Goal: Task Accomplishment & Management: Use online tool/utility

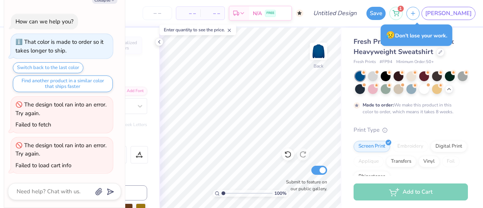
click at [114, 5] on div "Collapse How can we help you? That color is made to order so it takes longer to…" at bounding box center [64, 100] width 121 height 216
click at [108, 2] on button "Collapse" at bounding box center [104, 0] width 25 height 8
type textarea "x"
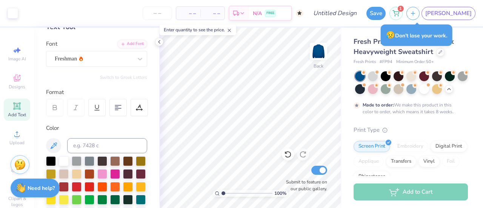
scroll to position [48, 0]
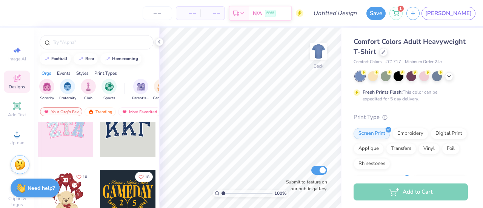
scroll to position [91, 0]
click at [449, 77] on icon at bounding box center [449, 76] width 6 height 6
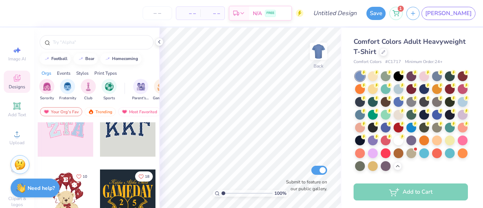
click at [385, 52] on icon at bounding box center [383, 52] width 3 height 3
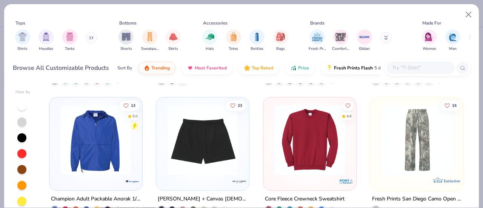
scroll to position [2946, 0]
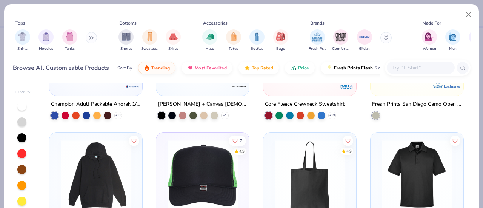
click at [296, 152] on img at bounding box center [310, 175] width 78 height 70
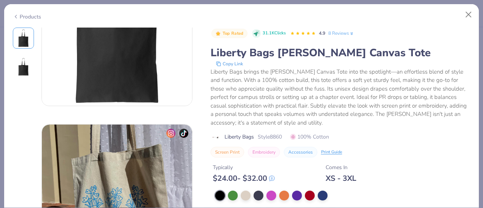
scroll to position [249, 0]
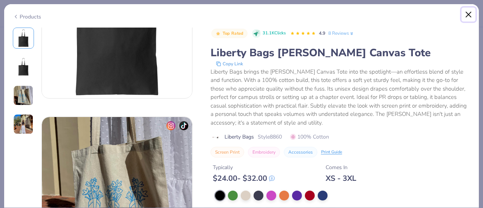
click at [470, 14] on button "Close" at bounding box center [468, 15] width 14 height 14
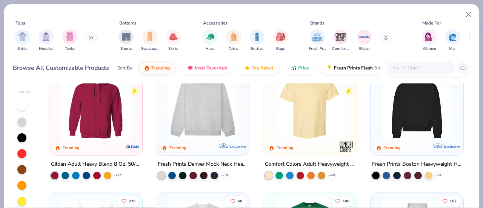
scroll to position [25, 0]
click at [71, 107] on img at bounding box center [96, 106] width 78 height 70
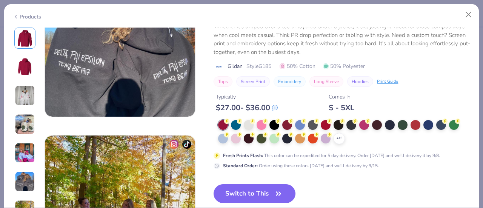
scroll to position [906, 0]
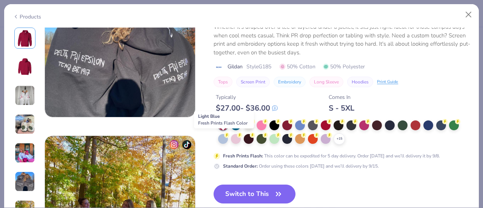
click at [224, 139] on div at bounding box center [223, 139] width 10 height 10
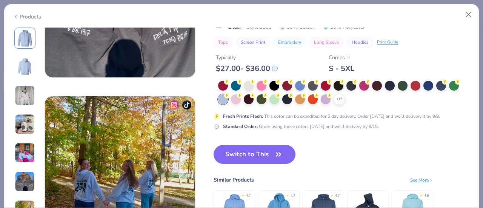
scroll to position [947, 0]
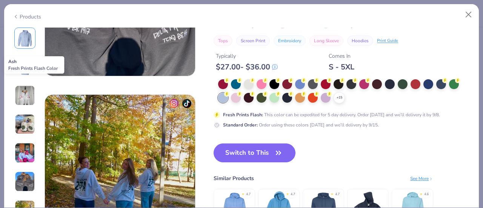
click at [249, 82] on div at bounding box center [249, 84] width 10 height 10
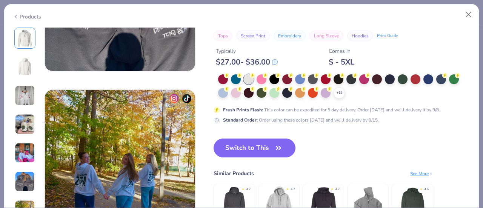
scroll to position [975, 0]
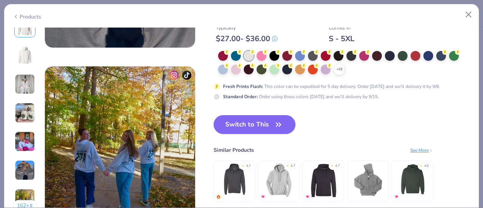
click at [0, 0] on icon at bounding box center [0, 0] width 0 height 0
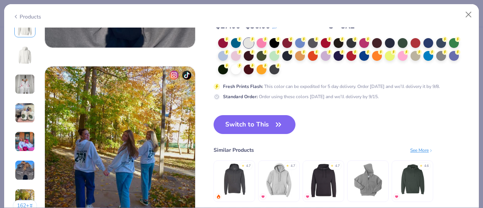
click at [233, 68] on div at bounding box center [236, 69] width 10 height 10
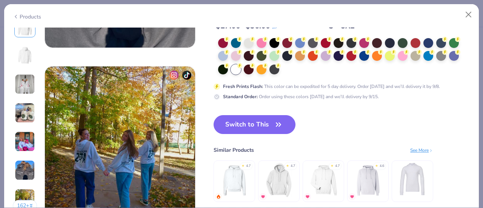
click at [228, 132] on button "Switch to This" at bounding box center [254, 124] width 82 height 19
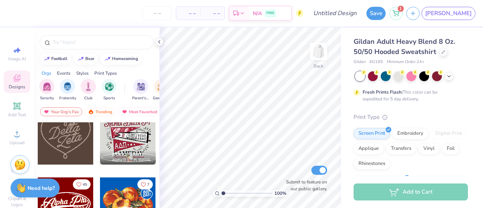
scroll to position [211, 0]
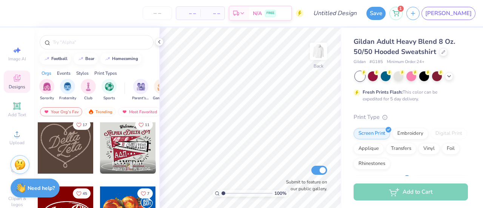
click at [82, 43] on input "text" at bounding box center [100, 42] width 97 height 8
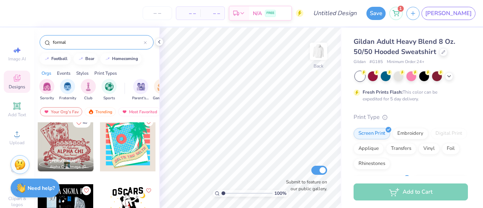
scroll to position [145, 0]
click at [67, 131] on div at bounding box center [66, 143] width 56 height 56
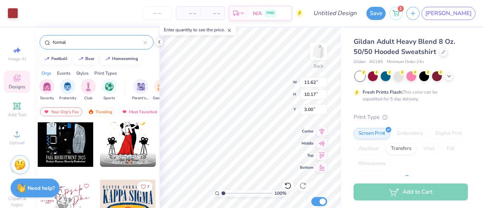
scroll to position [217, 0]
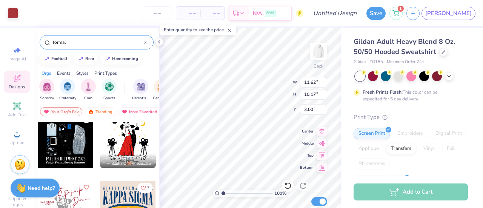
click at [286, 182] on icon at bounding box center [288, 186] width 8 height 8
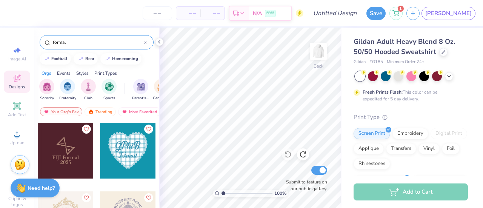
scroll to position [1715, 0]
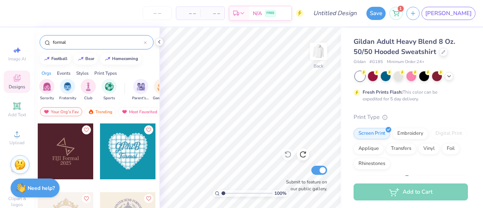
drag, startPoint x: 90, startPoint y: 43, endPoint x: 30, endPoint y: 52, distance: 60.3
click at [30, 52] on div "– – Per Item – – Total Est. Delivery N/A FREE Design Title Save 1 JA Image AI D…" at bounding box center [241, 104] width 483 height 208
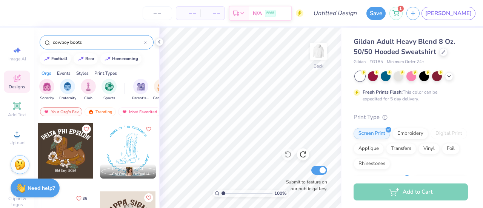
type input "cowboy boots"
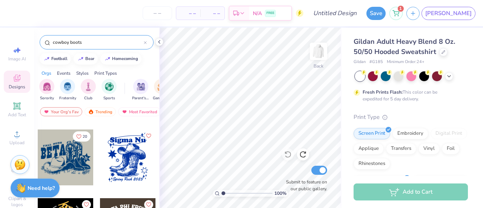
scroll to position [406, 0]
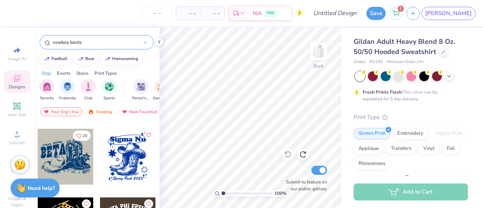
click at [121, 143] on div at bounding box center [128, 157] width 56 height 56
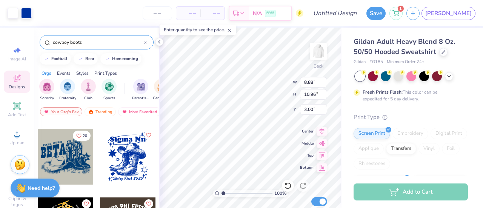
click at [317, 55] on img at bounding box center [318, 51] width 15 height 15
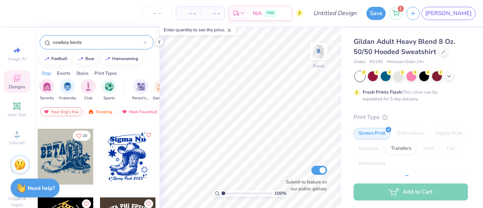
click at [316, 48] on img at bounding box center [318, 51] width 15 height 15
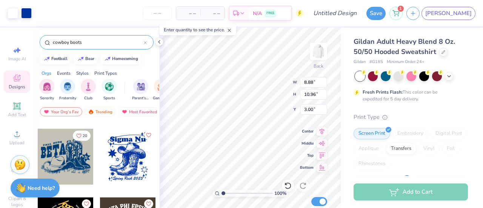
click at [318, 48] on div "100 % Back W 8.88 8.88 " H 10.96 10.96 " Y 3.00 3.00 " Center Middle Top Bottom…" at bounding box center [250, 118] width 182 height 180
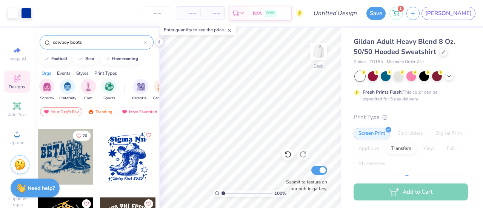
click at [321, 59] on img at bounding box center [318, 51] width 15 height 15
click at [321, 56] on img at bounding box center [318, 51] width 15 height 15
click at [286, 152] on icon at bounding box center [288, 154] width 8 height 8
click at [319, 49] on img at bounding box center [318, 51] width 15 height 15
click at [131, 148] on div at bounding box center [128, 157] width 56 height 56
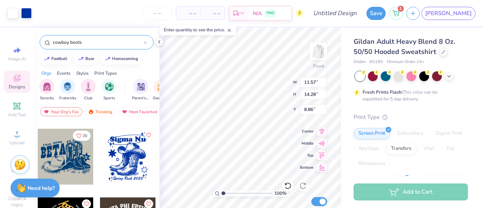
type input "11.62"
type input "14.38"
type input "8.81"
type input "11.95"
type input "14.80"
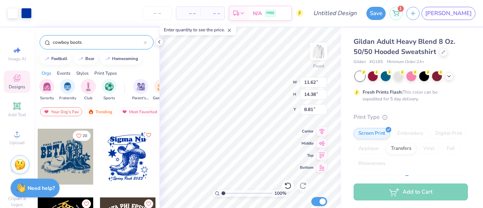
type input "8.60"
click at [289, 187] on icon at bounding box center [287, 185] width 6 height 7
type input "11.62"
type input "14.38"
type input "8.81"
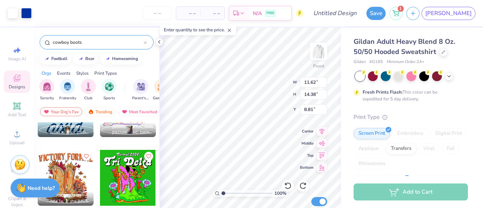
scroll to position [247, 0]
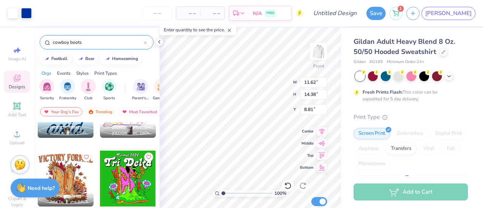
type input "11.65"
type input "14.43"
type input "8.78"
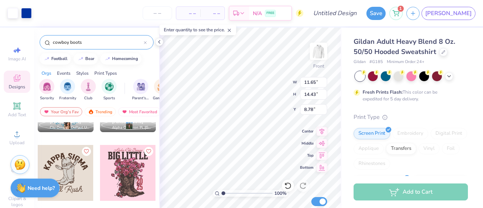
scroll to position [0, 0]
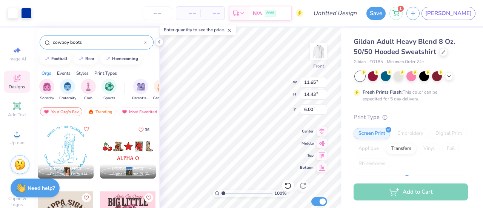
type input "6.00"
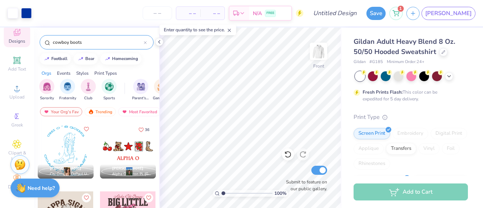
scroll to position [51, 0]
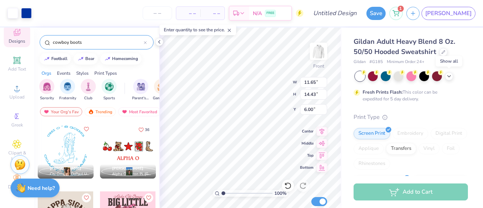
click at [448, 75] on polyline at bounding box center [448, 76] width 3 height 2
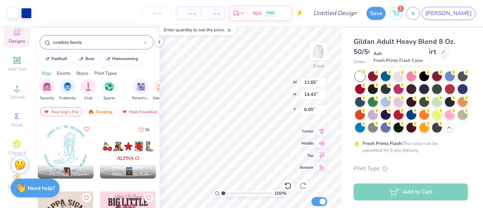
click at [398, 76] on div at bounding box center [398, 76] width 10 height 10
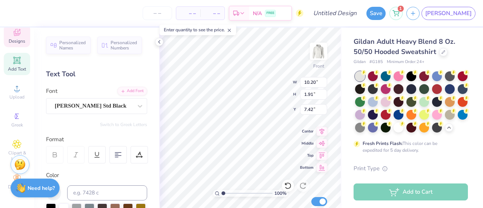
scroll to position [6, 2]
type textarea "Alpha Phi"
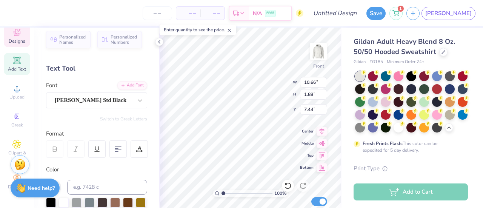
scroll to position [0, 0]
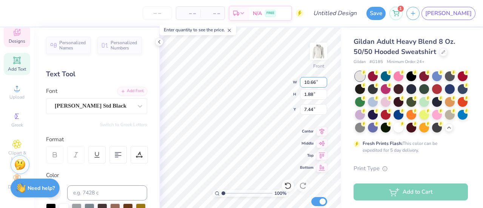
click at [316, 82] on input "10.66" at bounding box center [313, 82] width 27 height 11
click at [315, 81] on input "10.66" at bounding box center [313, 82] width 27 height 11
click at [91, 107] on div "Cooper Std Black" at bounding box center [93, 106] width 79 height 12
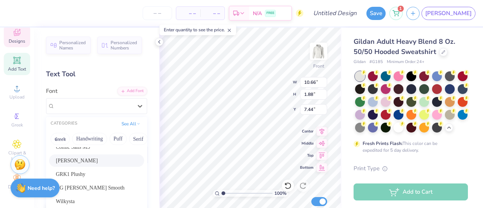
scroll to position [45, 0]
click at [85, 160] on span "GRK1 Plushy" at bounding box center [70, 161] width 29 height 8
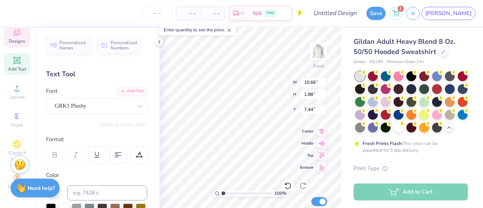
click at [102, 104] on div "GRK1 Plushy" at bounding box center [93, 106] width 79 height 12
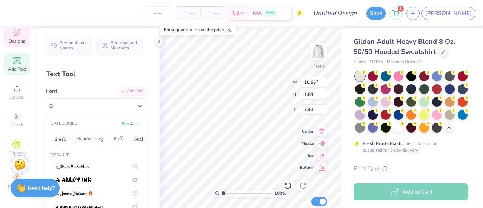
scroll to position [95, 0]
click at [118, 138] on button "Puff" at bounding box center [117, 139] width 17 height 12
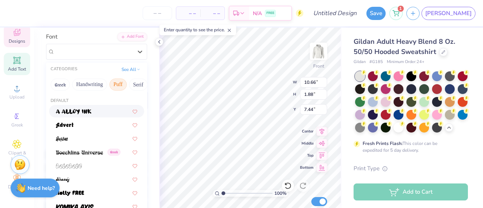
scroll to position [52, 0]
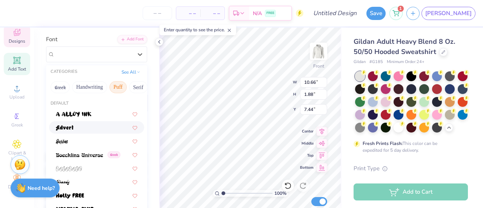
click at [87, 132] on div at bounding box center [96, 127] width 95 height 12
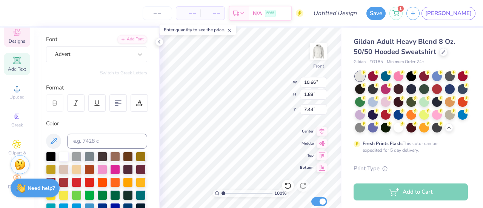
click at [106, 56] on div "Advert" at bounding box center [93, 54] width 79 height 12
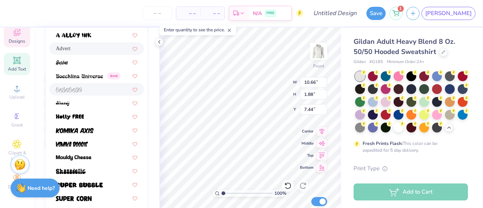
scroll to position [134, 0]
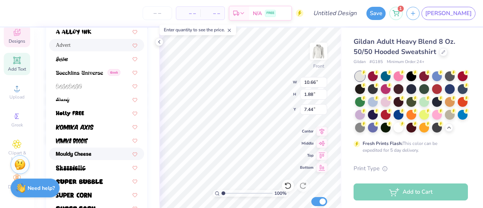
click at [95, 151] on div at bounding box center [96, 154] width 81 height 8
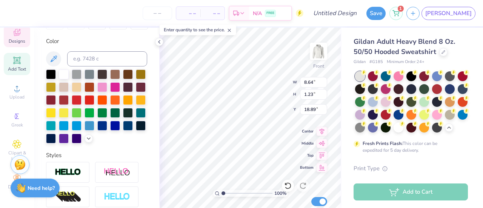
type input "8.64"
type input "1.23"
type input "18.89"
type textarea "Ivy League 2025"
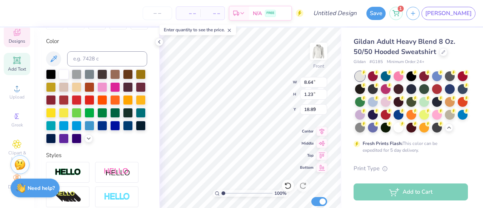
type input "8.38"
type input "2.10"
type input "7.33"
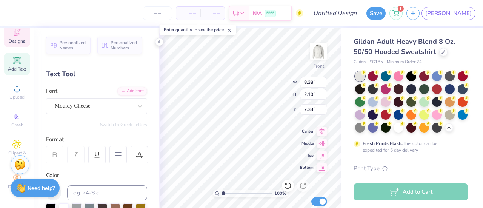
click at [107, 108] on div "Mouldy Cheese" at bounding box center [93, 106] width 79 height 12
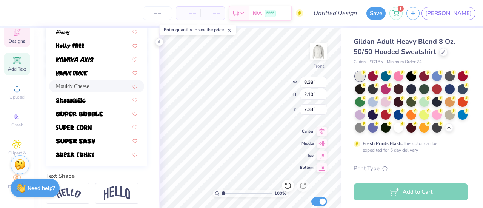
scroll to position [225, 0]
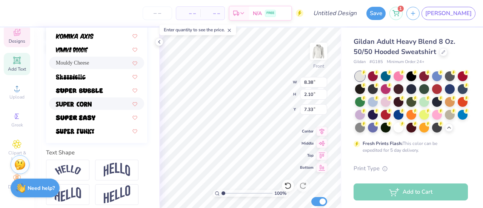
click at [88, 100] on span at bounding box center [74, 104] width 36 height 8
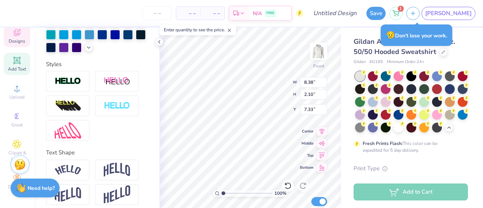
scroll to position [6, 2]
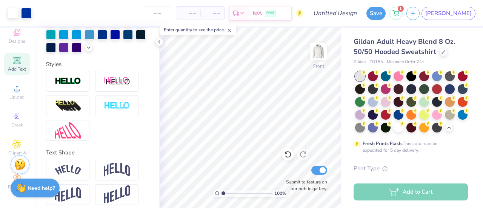
click at [365, 74] on icon at bounding box center [363, 73] width 3 height 4
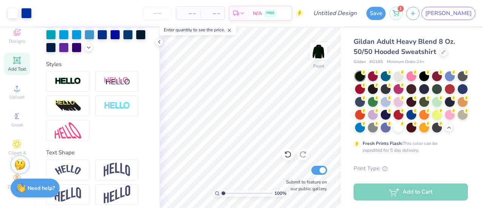
click at [395, 77] on div at bounding box center [398, 76] width 10 height 10
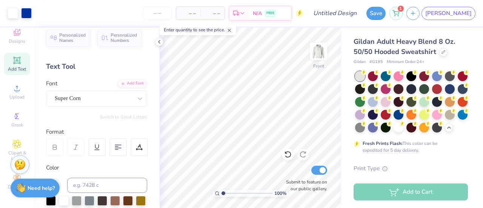
scroll to position [3, 0]
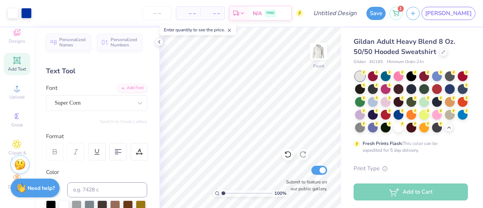
click at [27, 15] on div at bounding box center [26, 13] width 11 height 11
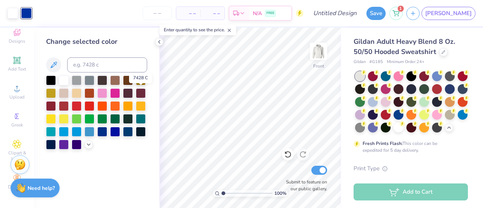
click at [144, 95] on div at bounding box center [141, 93] width 10 height 10
click at [14, 16] on div at bounding box center [13, 13] width 11 height 11
click at [80, 81] on div at bounding box center [77, 80] width 10 height 10
click at [63, 81] on div at bounding box center [64, 80] width 10 height 10
click at [88, 143] on icon at bounding box center [89, 144] width 6 height 6
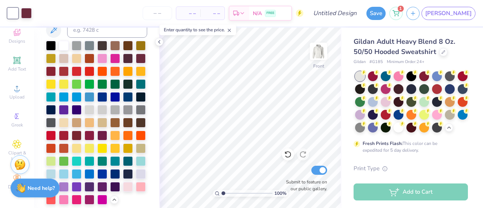
scroll to position [66, 0]
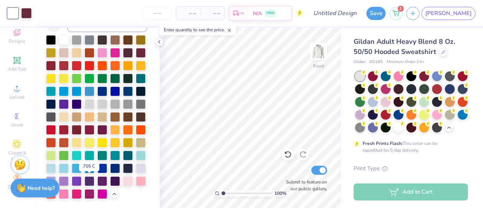
click at [123, 179] on div at bounding box center [128, 181] width 10 height 10
click at [136, 168] on div at bounding box center [141, 168] width 10 height 10
click at [84, 99] on div at bounding box center [89, 104] width 10 height 10
click at [411, 77] on div at bounding box center [411, 76] width 10 height 10
click at [392, 79] on div at bounding box center [411, 101] width 113 height 61
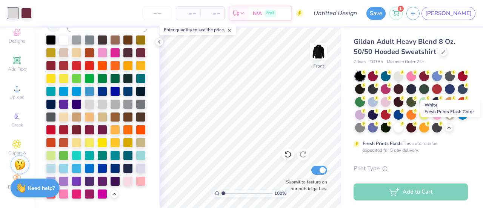
click at [403, 125] on div at bounding box center [398, 128] width 10 height 10
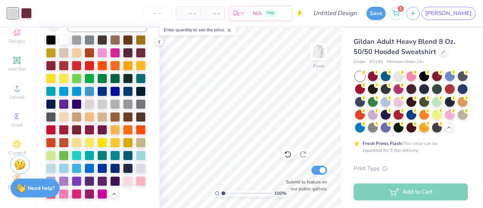
click at [317, 52] on img at bounding box center [318, 51] width 15 height 15
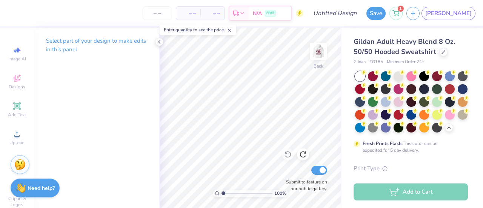
scroll to position [51, 0]
click at [11, 150] on span "Clipart & logos" at bounding box center [17, 156] width 26 height 12
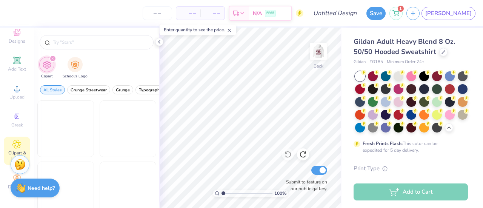
click at [75, 40] on input "text" at bounding box center [100, 42] width 97 height 8
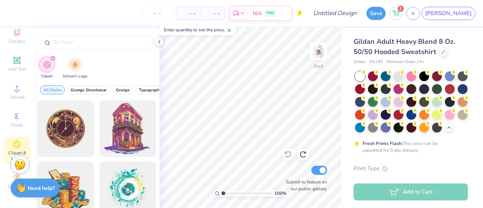
type input "c"
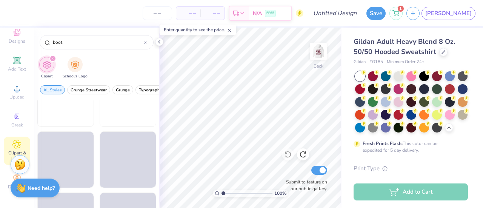
scroll to position [975, 0]
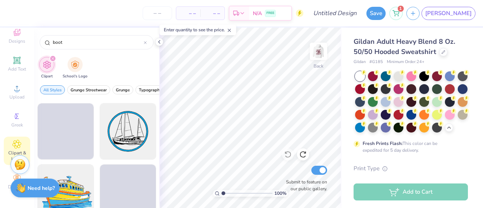
click at [77, 46] on div "boot" at bounding box center [97, 42] width 114 height 14
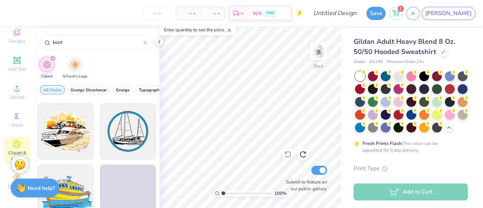
drag, startPoint x: 78, startPoint y: 44, endPoint x: 48, endPoint y: 49, distance: 29.9
click at [48, 49] on div "boot" at bounding box center [96, 41] width 125 height 26
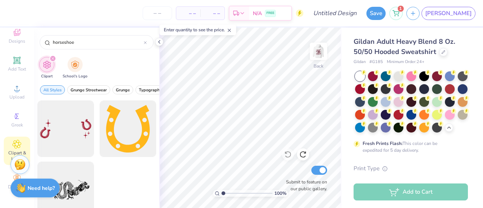
type input "horseshoe"
click at [63, 134] on div at bounding box center [65, 128] width 57 height 57
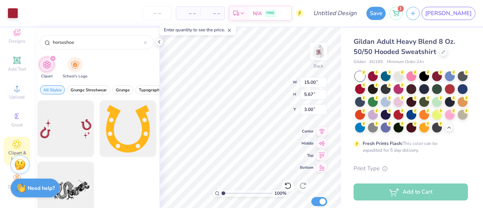
type input "7.08"
type input "2.67"
type input "3.00"
click at [10, 12] on div at bounding box center [13, 13] width 11 height 11
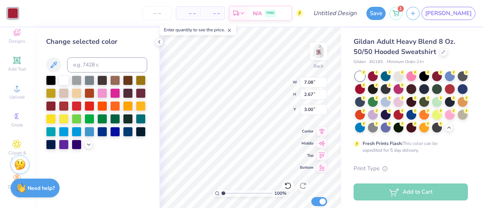
click at [54, 105] on div at bounding box center [51, 106] width 10 height 10
type input "5.19"
type input "1.96"
click at [15, 59] on div "Add Text" at bounding box center [17, 64] width 26 height 22
type input "6.48"
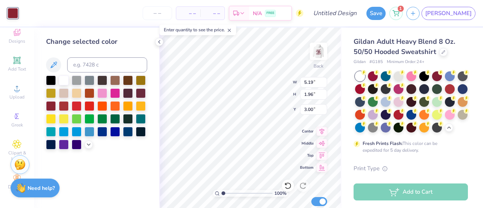
type input "1.88"
type input "6.31"
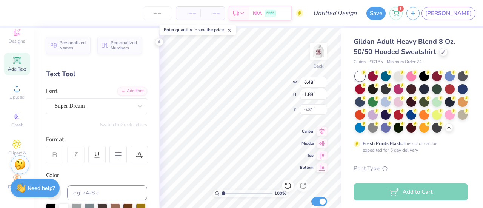
scroll to position [6, 1]
type textarea "Alpha Phi"
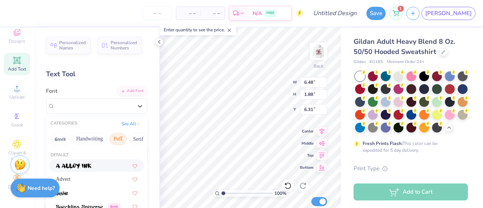
click at [63, 98] on div "Super Dream" at bounding box center [96, 106] width 101 height 16
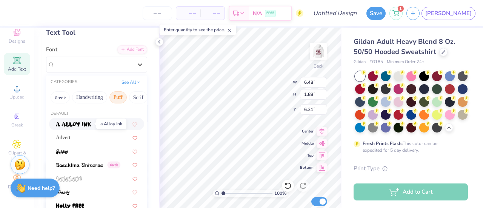
scroll to position [41, 0]
click at [135, 98] on button "Serif" at bounding box center [138, 98] width 18 height 12
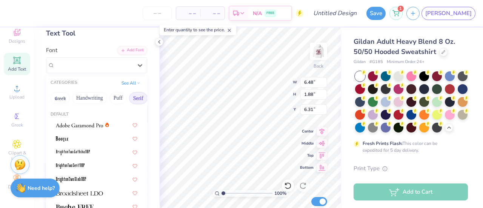
click at [90, 99] on button "Handwriting" at bounding box center [89, 98] width 35 height 12
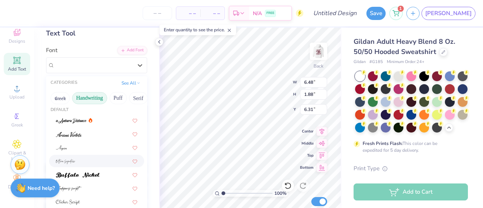
scroll to position [2, 0]
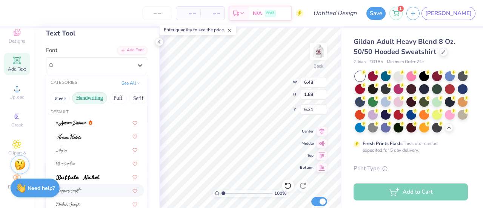
click at [76, 193] on span at bounding box center [69, 190] width 26 height 8
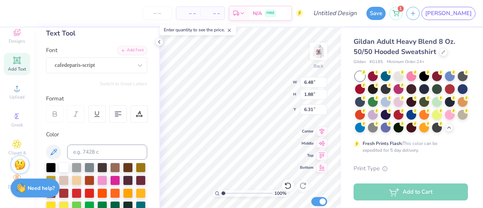
click at [98, 67] on div "cafedeparis-script" at bounding box center [93, 65] width 79 height 12
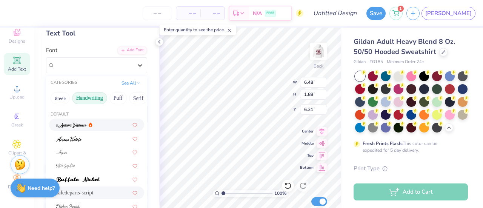
click at [117, 99] on button "Puff" at bounding box center [117, 98] width 17 height 12
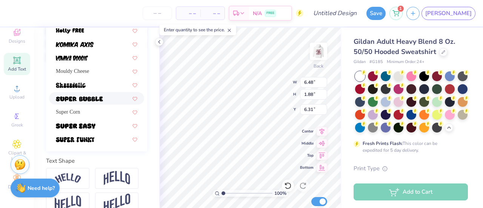
scroll to position [229, 0]
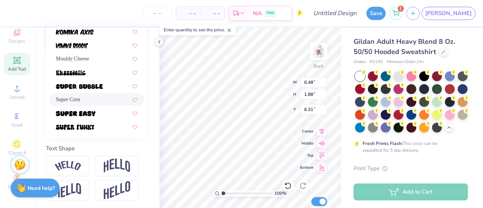
click at [77, 96] on span "Super Corn" at bounding box center [68, 99] width 24 height 8
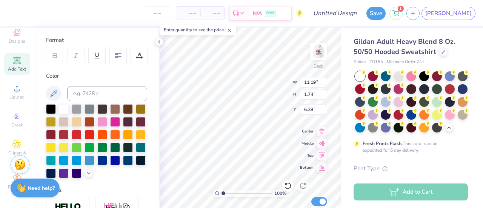
scroll to position [92, 0]
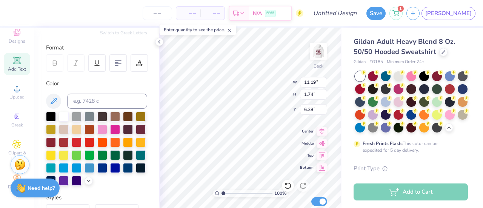
click at [136, 134] on div at bounding box center [141, 129] width 10 height 10
type input "5.60"
type input "0.87"
type input "3.54"
type input "4.34"
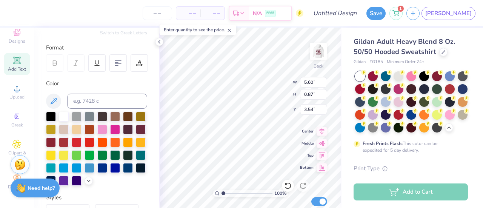
type input "0.68"
type input "7.25"
type input "5.19"
type input "1.96"
type input "3.00"
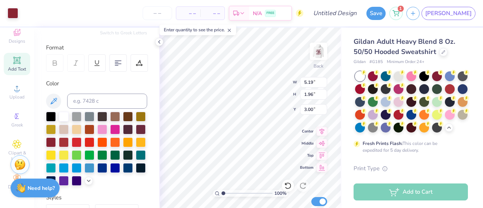
type input "7.64"
type input "2.88"
type input "2.08"
type input "4.34"
type input "0.68"
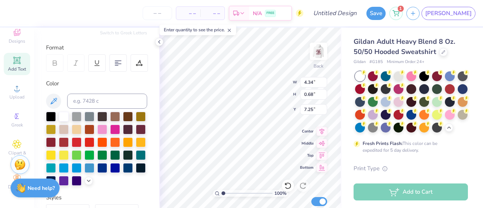
type input "3.52"
type input "9.44"
type input "2.66"
type textarea "Alpha Phi Beta zeta"
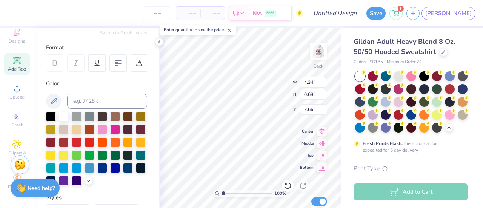
scroll to position [7, 2]
type input "3.00"
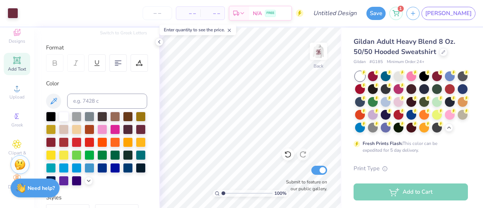
click at [316, 52] on img at bounding box center [318, 51] width 15 height 15
click at [316, 54] on img at bounding box center [318, 51] width 15 height 15
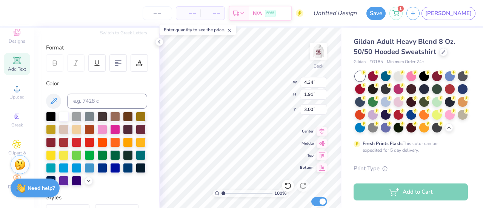
scroll to position [6, 1]
type textarea "Alpha Phi"
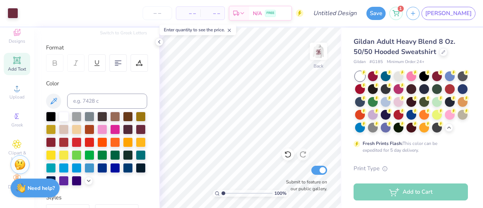
click at [15, 66] on span "Add Text" at bounding box center [17, 69] width 18 height 6
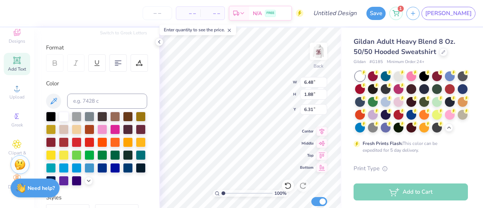
scroll to position [0, 0]
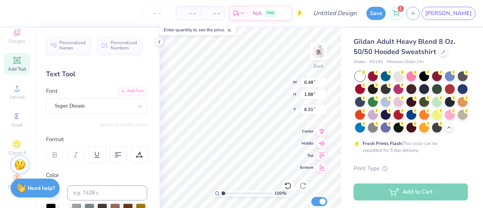
type textarea "Ivy league 2025"
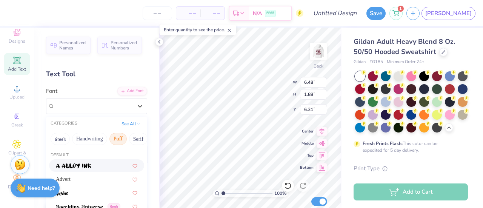
click at [100, 106] on div "Super Dream" at bounding box center [93, 106] width 79 height 12
click at [80, 140] on button "Handwriting" at bounding box center [89, 139] width 35 height 12
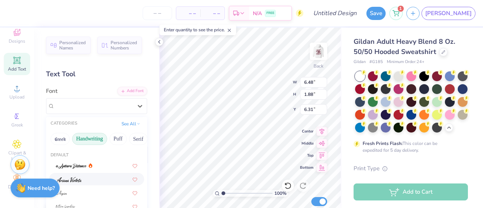
click at [74, 177] on img at bounding box center [69, 179] width 26 height 5
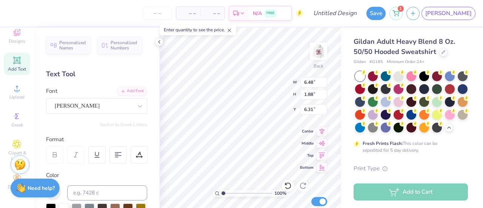
click at [94, 106] on div "Ariana Violeta" at bounding box center [93, 106] width 79 height 12
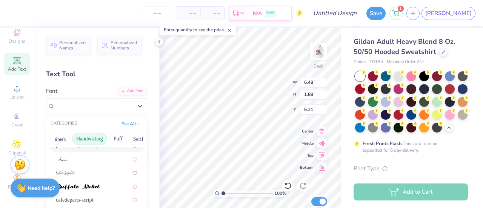
scroll to position [34, 0]
click at [91, 169] on div at bounding box center [96, 173] width 81 height 8
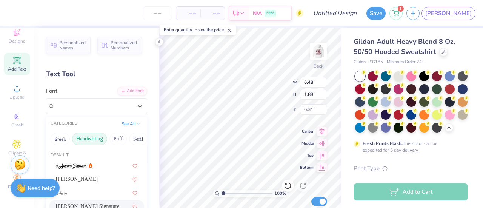
click at [67, 108] on div "Bettina Signature" at bounding box center [93, 106] width 79 height 12
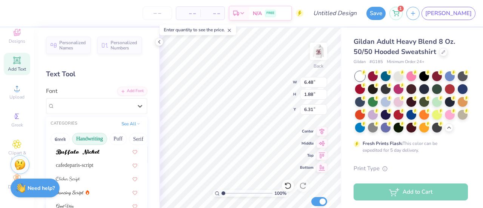
scroll to position [69, 0]
click at [88, 177] on div at bounding box center [96, 178] width 81 height 8
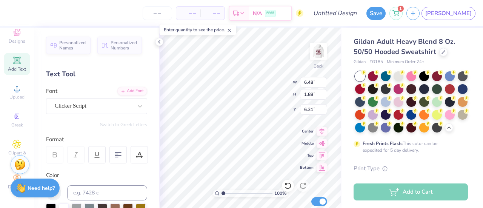
click at [86, 103] on div "Clicker Script" at bounding box center [93, 106] width 79 height 12
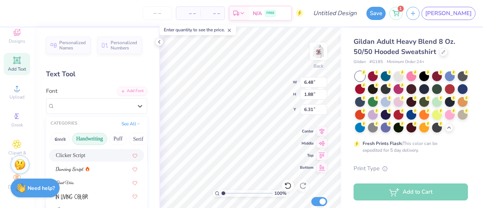
scroll to position [98, 0]
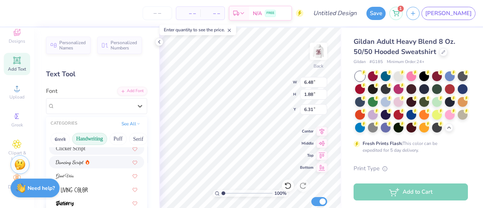
click at [82, 161] on img at bounding box center [70, 162] width 28 height 5
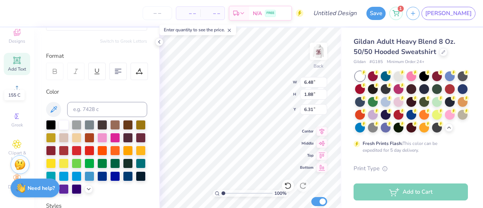
scroll to position [118, 0]
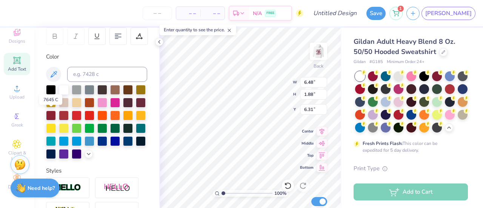
click at [123, 107] on div at bounding box center [128, 103] width 10 height 10
type input "4.02"
type input "0.65"
type input "4.76"
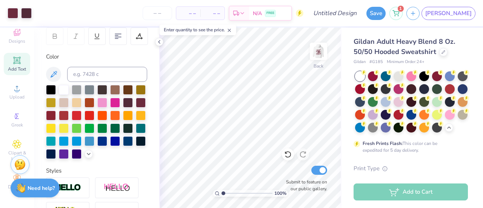
click at [322, 50] on img at bounding box center [318, 51] width 15 height 15
click at [319, 51] on img at bounding box center [318, 51] width 15 height 15
click at [318, 52] on img at bounding box center [318, 51] width 15 height 15
click at [322, 53] on img at bounding box center [318, 51] width 15 height 15
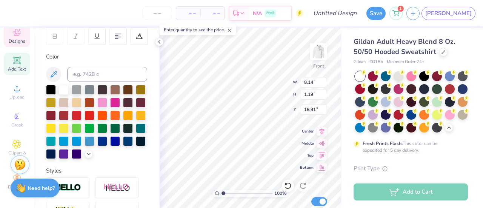
scroll to position [6, 2]
type textarea "Fall Formal 2025"
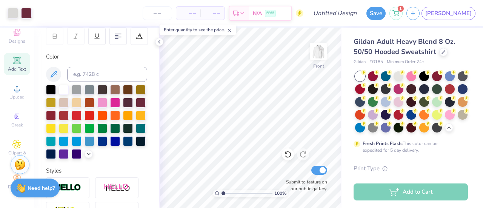
click at [321, 50] on img at bounding box center [318, 51] width 15 height 15
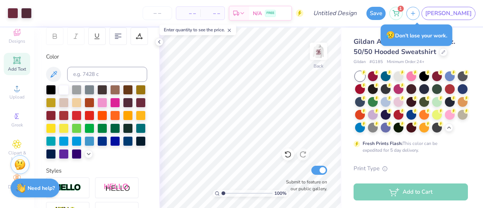
click at [319, 49] on img at bounding box center [318, 51] width 15 height 15
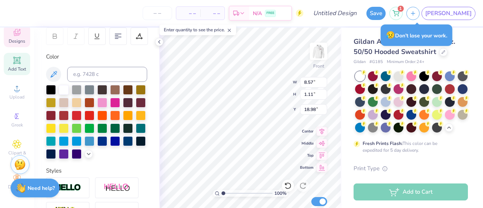
type textarea "F"
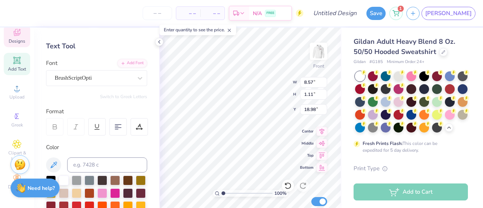
scroll to position [20, 0]
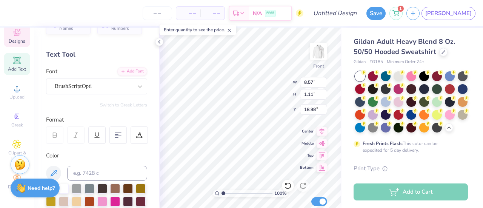
type textarea "Ivy League 2025"
click at [112, 91] on div at bounding box center [94, 86] width 78 height 10
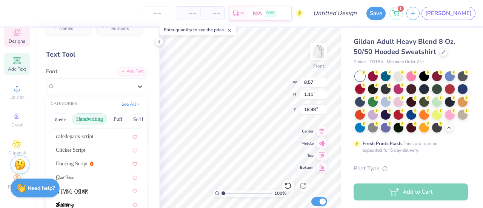
scroll to position [77, 0]
click at [86, 161] on div "Dancing Script" at bounding box center [75, 164] width 38 height 8
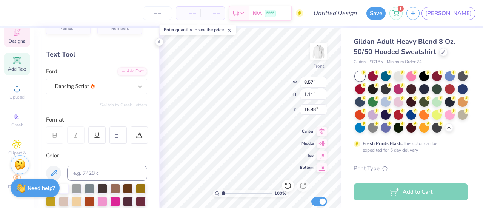
scroll to position [6, 3]
click at [121, 88] on div "Dancing Script" at bounding box center [93, 86] width 79 height 12
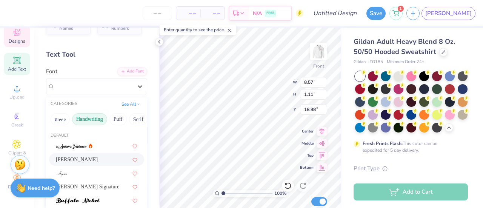
scroll to position [17, 0]
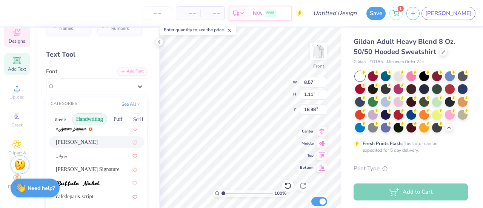
click at [77, 140] on div "Ariana Violeta" at bounding box center [96, 142] width 81 height 8
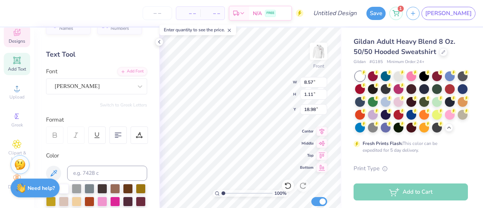
click at [85, 89] on div "Ariana Violeta" at bounding box center [93, 86] width 79 height 12
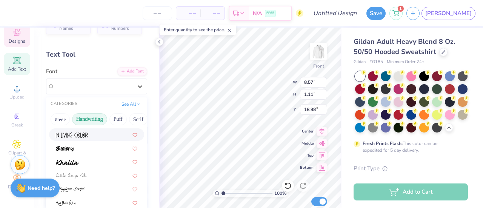
scroll to position [136, 0]
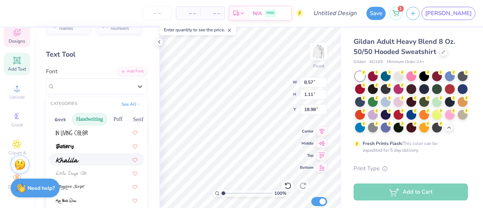
click at [92, 158] on div at bounding box center [96, 159] width 81 height 8
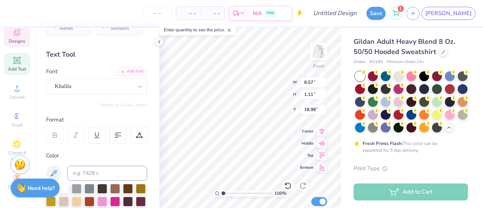
click at [104, 83] on div "Khalila" at bounding box center [93, 86] width 79 height 12
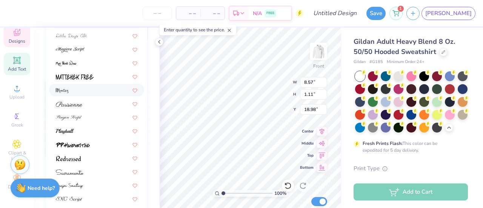
scroll to position [171, 0]
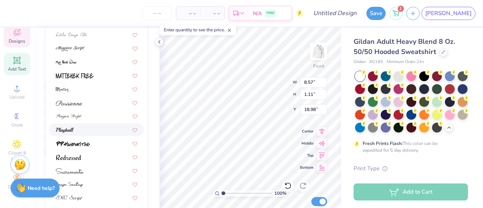
click at [92, 126] on div at bounding box center [96, 130] width 81 height 8
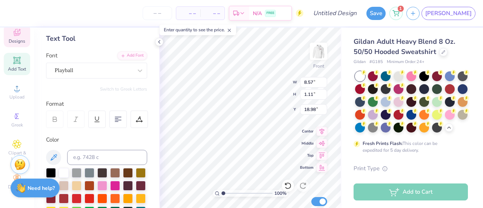
scroll to position [31, 0]
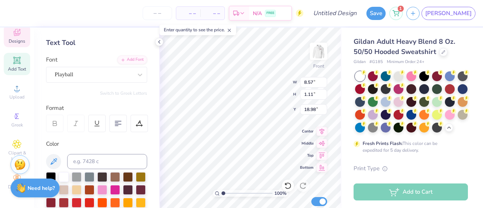
click at [317, 54] on img at bounding box center [318, 51] width 15 height 15
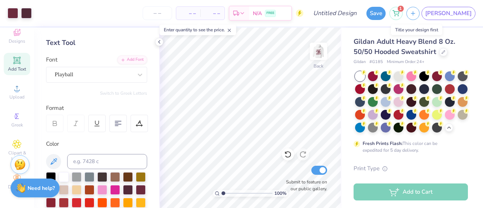
click at [385, 13] on button "Save" at bounding box center [375, 13] width 19 height 13
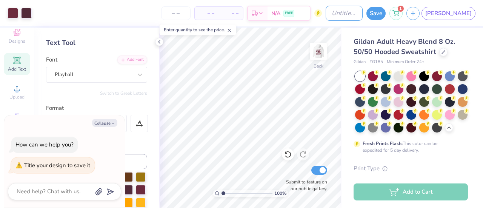
type textarea "x"
click at [362, 16] on input "Design Title" at bounding box center [344, 13] width 37 height 15
type input "F"
type textarea "x"
type input "Fo"
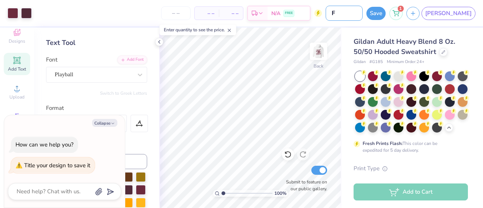
type textarea "x"
type input "For"
type textarea "x"
type input "Form"
type textarea "x"
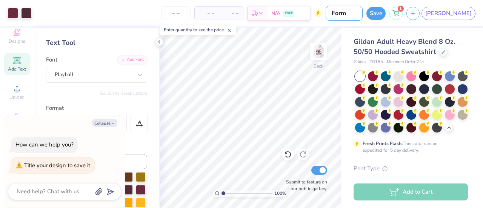
type input "Forma"
type textarea "x"
type input "Formal"
type textarea "x"
type input "Formal"
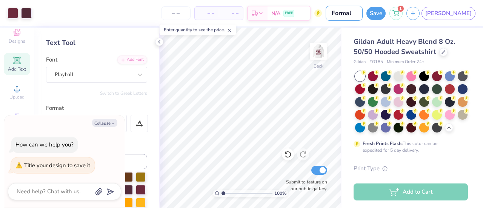
type textarea "x"
type input "Formal i"
type textarea "x"
type input "Formal id"
type textarea "x"
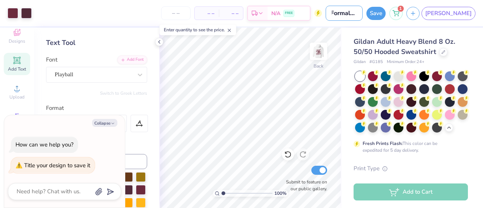
type input "Formal ide"
type textarea "x"
type input "Formal idea"
type textarea "x"
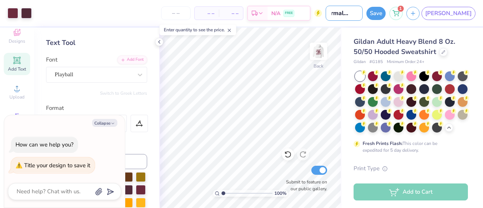
type input "Formal idea"
click at [385, 17] on div "Save" at bounding box center [375, 13] width 19 height 13
click at [385, 14] on button "Save" at bounding box center [375, 13] width 19 height 13
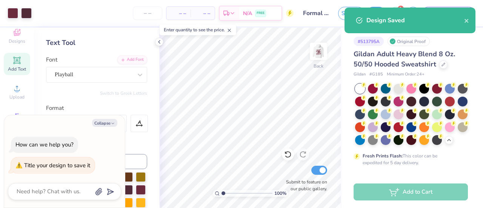
click at [313, 58] on img at bounding box center [318, 51] width 15 height 15
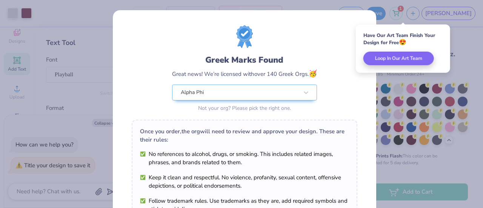
scroll to position [144, 0]
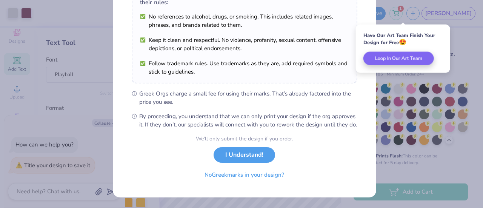
click at [235, 157] on button "I Understand!" at bounding box center [243, 154] width 61 height 15
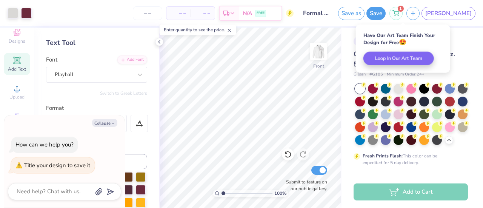
scroll to position [34, 0]
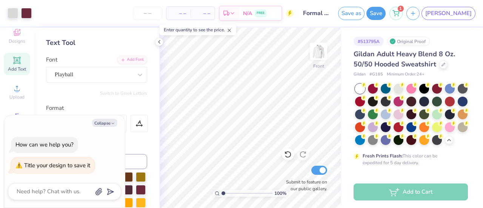
click at [472, 6] on div "Save as Save 1 JA" at bounding box center [410, 13] width 145 height 26
click at [468, 11] on span "[PERSON_NAME]" at bounding box center [448, 13] width 46 height 9
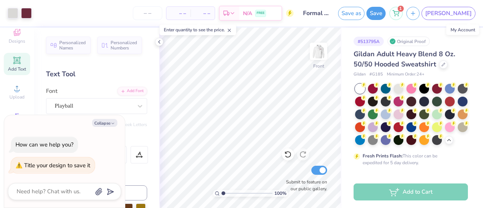
click at [465, 11] on link "[PERSON_NAME]" at bounding box center [448, 13] width 54 height 13
click at [324, 59] on img at bounding box center [318, 51] width 15 height 15
click at [320, 51] on img at bounding box center [318, 51] width 15 height 15
click at [316, 53] on img at bounding box center [318, 51] width 15 height 15
type textarea "x"
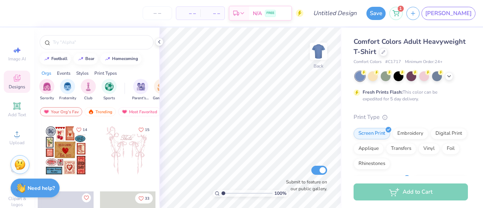
click at [450, 77] on icon at bounding box center [449, 76] width 6 height 6
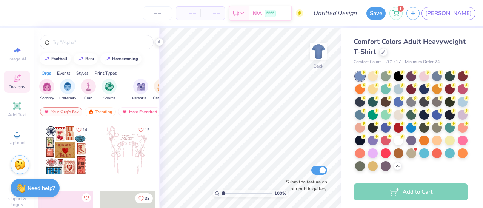
click at [393, 145] on div at bounding box center [398, 140] width 10 height 10
click at [78, 46] on div at bounding box center [97, 42] width 114 height 14
click at [78, 37] on div at bounding box center [97, 42] width 114 height 14
click at [78, 41] on input "text" at bounding box center [100, 42] width 97 height 8
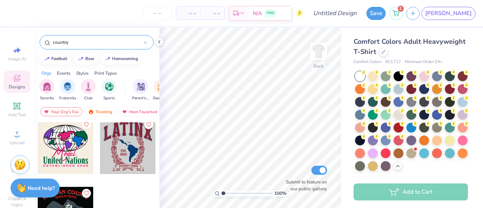
scroll to position [229, 0]
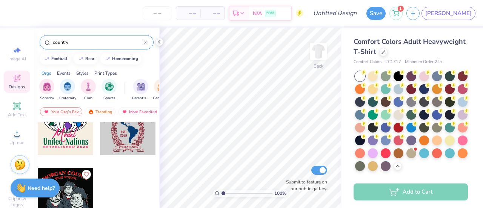
drag, startPoint x: 94, startPoint y: 46, endPoint x: 30, endPoint y: 44, distance: 63.4
click at [30, 44] on div "– – Per Item – – Total Est. Delivery N/A FREE Design Title Save 1 JA Image AI D…" at bounding box center [241, 104] width 483 height 208
type input "boots"
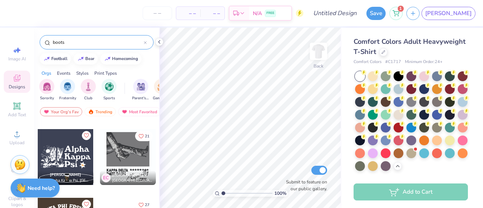
scroll to position [1708, 0]
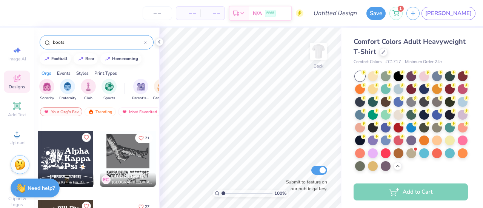
click at [134, 163] on div at bounding box center [128, 159] width 56 height 56
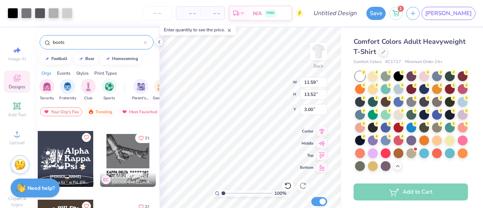
click at [288, 186] on icon at bounding box center [288, 186] width 8 height 8
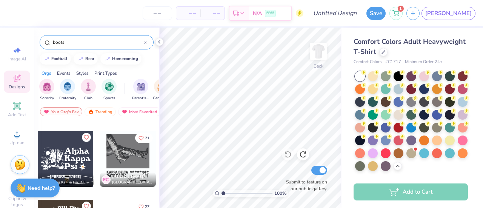
click at [322, 53] on img at bounding box center [318, 51] width 15 height 15
click at [124, 164] on div at bounding box center [128, 159] width 56 height 56
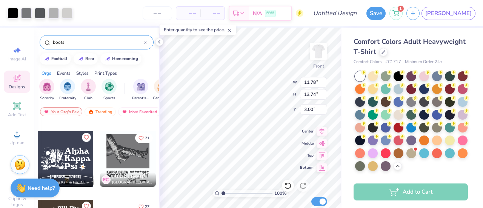
click at [403, 128] on div at bounding box center [398, 128] width 10 height 10
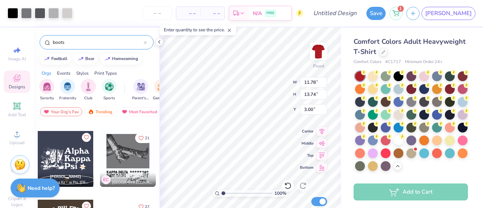
click at [381, 158] on div at bounding box center [386, 153] width 10 height 10
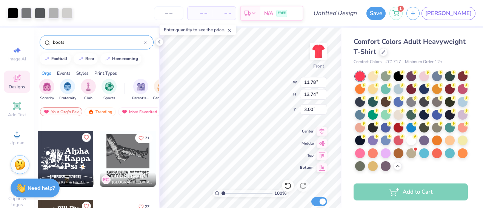
click at [419, 120] on div at bounding box center [424, 115] width 10 height 10
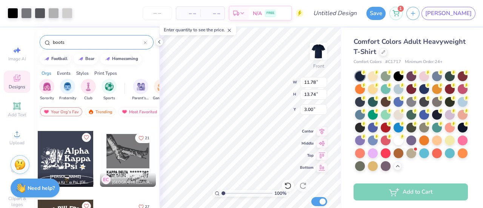
click at [378, 103] on div at bounding box center [373, 102] width 10 height 10
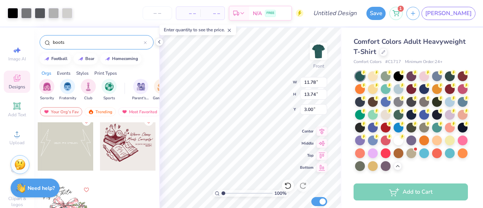
scroll to position [2289, 0]
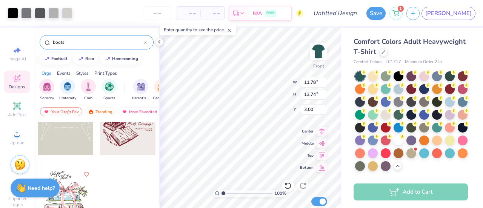
click at [292, 183] on div at bounding box center [288, 186] width 12 height 12
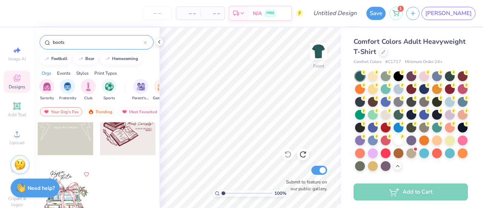
click at [393, 145] on div at bounding box center [398, 140] width 10 height 10
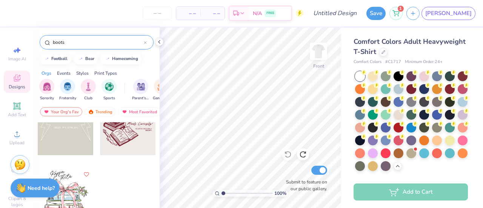
click at [9, 81] on div "Designs" at bounding box center [17, 82] width 26 height 22
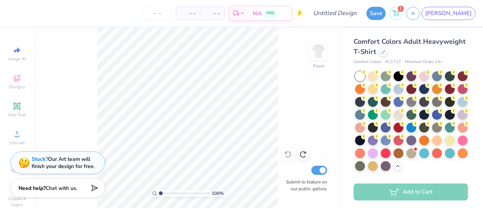
click at [17, 73] on div "Designs" at bounding box center [17, 82] width 26 height 22
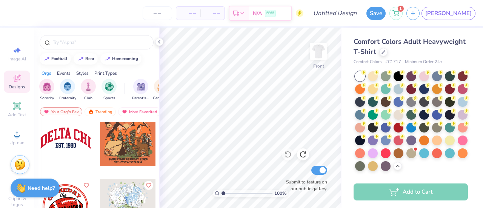
scroll to position [1454, 0]
click at [105, 42] on input "text" at bounding box center [100, 42] width 97 height 8
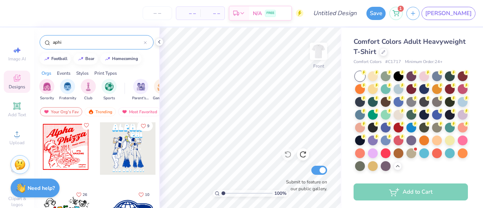
scroll to position [1807, 0]
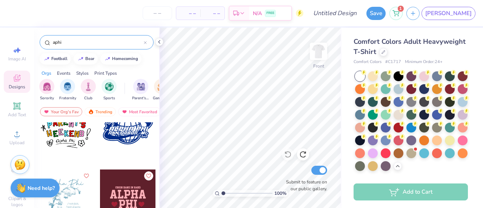
type input "aphi"
click at [8, 114] on span "Add Text" at bounding box center [17, 115] width 18 height 6
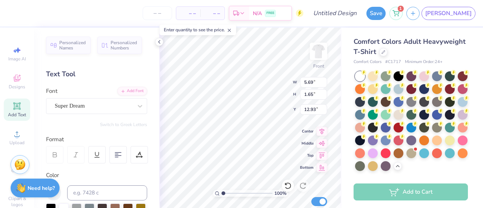
click at [317, 53] on img at bounding box center [318, 51] width 15 height 15
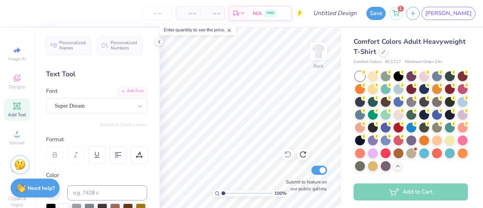
click at [317, 53] on img at bounding box center [318, 51] width 15 height 15
click at [289, 153] on icon at bounding box center [288, 154] width 8 height 8
click at [387, 55] on div at bounding box center [383, 52] width 8 height 8
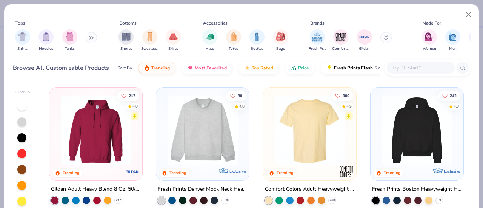
click at [94, 124] on img at bounding box center [96, 130] width 78 height 70
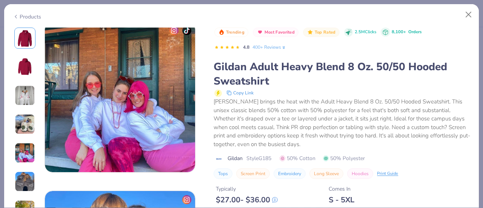
scroll to position [908, 0]
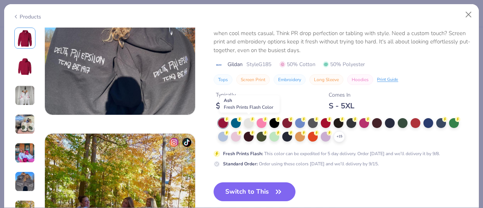
click at [250, 122] on div at bounding box center [249, 123] width 10 height 10
click at [247, 188] on button "Switch to This" at bounding box center [254, 191] width 82 height 19
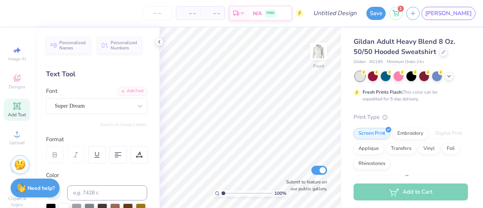
click at [324, 44] on img at bounding box center [318, 51] width 15 height 15
click at [7, 110] on div "Add Text" at bounding box center [17, 109] width 26 height 22
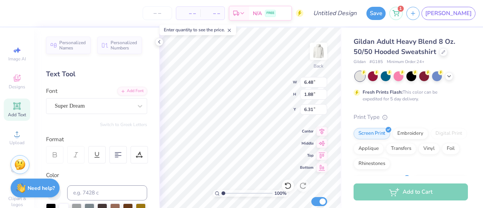
type textarea "A"
click at [80, 108] on div "Super Dream" at bounding box center [93, 106] width 79 height 12
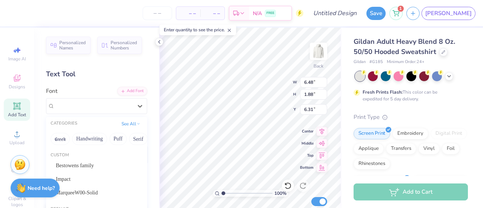
click at [89, 175] on div "Impact" at bounding box center [96, 179] width 81 height 8
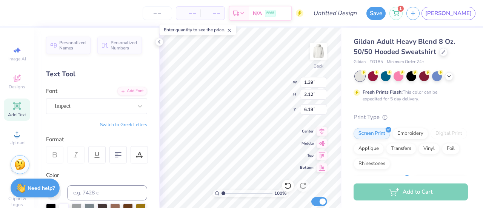
scroll to position [95, 0]
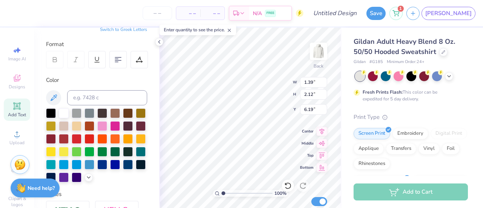
click at [49, 111] on div at bounding box center [51, 113] width 10 height 10
type input "3.00"
click at [15, 116] on span "Add Text" at bounding box center [17, 115] width 18 height 6
type input "6.48"
type input "1.88"
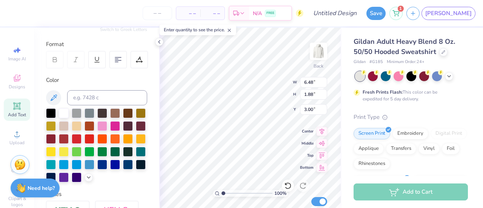
type input "6.31"
type textarea "L"
click at [53, 114] on div at bounding box center [51, 113] width 10 height 10
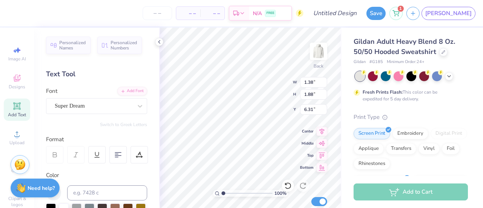
scroll to position [6, 1]
click at [70, 104] on div "Super Dream" at bounding box center [93, 106] width 79 height 12
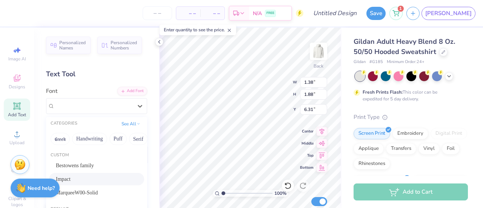
click at [72, 181] on div "Impact" at bounding box center [96, 179] width 81 height 8
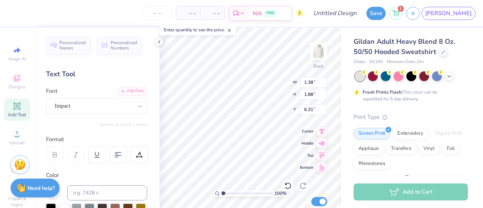
scroll to position [6, 1]
click at [11, 114] on span "Add Text" at bounding box center [17, 115] width 18 height 6
type input "6.48"
type input "1.88"
type input "6.31"
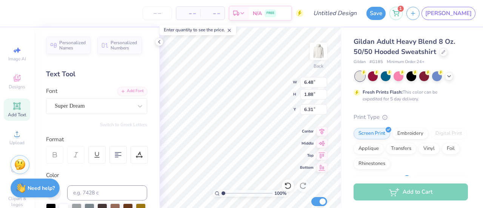
type textarea "p"
click at [95, 109] on div "Super Dream" at bounding box center [93, 106] width 79 height 12
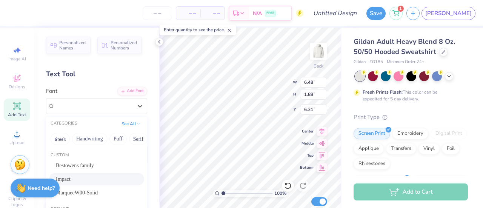
click at [88, 181] on div "Impact" at bounding box center [96, 179] width 81 height 8
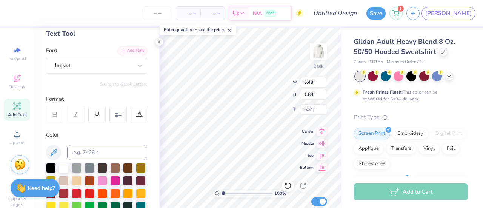
scroll to position [41, 0]
click at [49, 163] on div at bounding box center [51, 168] width 10 height 10
type textarea "P"
type input "9.23"
click at [17, 106] on icon at bounding box center [16, 105] width 9 height 9
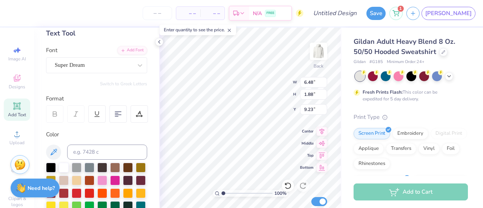
type input "6.48"
type input "1.88"
type input "6.31"
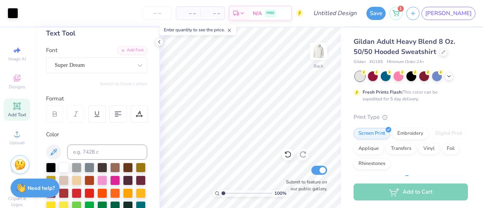
click at [6, 83] on div "Designs" at bounding box center [17, 82] width 26 height 22
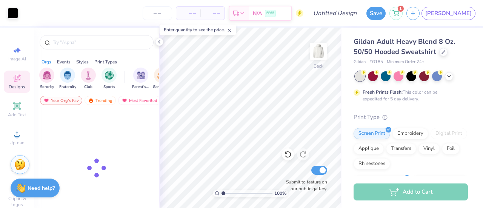
click at [12, 106] on icon at bounding box center [16, 105] width 9 height 9
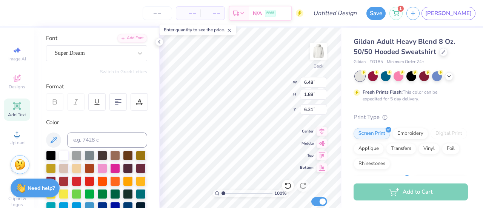
scroll to position [56, 0]
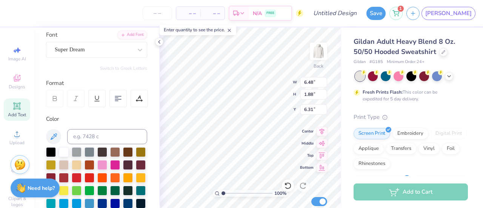
type textarea "H"
click at [48, 147] on div at bounding box center [51, 152] width 10 height 10
click at [77, 54] on div "Super Dream" at bounding box center [93, 50] width 79 height 12
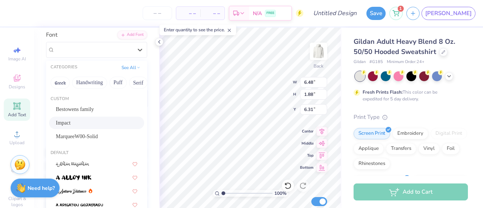
click at [82, 117] on div "Impact" at bounding box center [96, 123] width 95 height 12
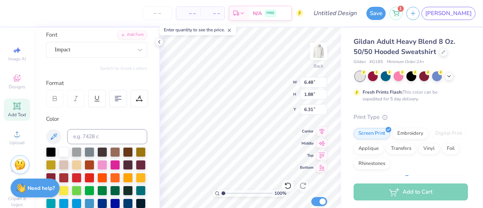
scroll to position [6, 1]
type input "1.39"
type input "3.00"
type input "1.01"
type input "1.54"
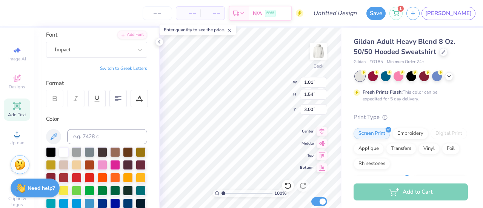
type input "0.89"
type input "2.12"
type input "6.19"
type input "0.69"
type input "1.66"
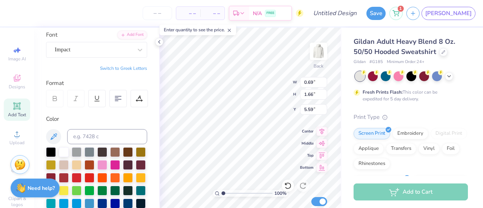
type input "5.59"
type input "1.19"
type input "2.12"
type input "9.23"
type input "0.96"
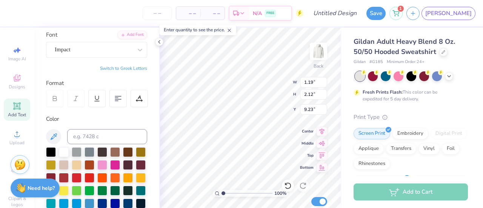
type input "1.72"
type input "9.63"
type input "8.31"
type input "0.93"
type input "1.65"
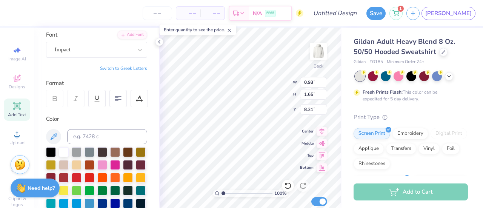
type input "8.38"
type input "0.98"
type input "1.65"
type input "10.83"
type input "0.69"
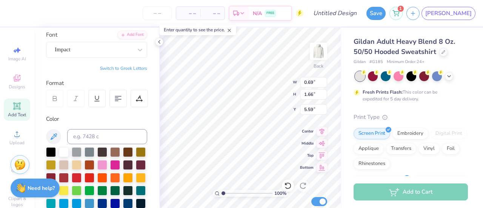
type input "1.66"
type input "5.10"
type input "0.93"
type input "1.65"
type input "7.25"
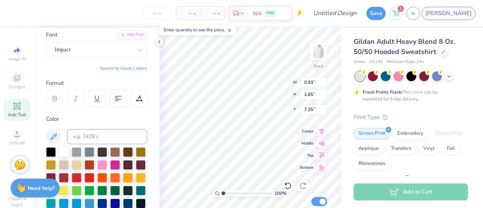
type input "0.69"
type input "1.66"
type input "5.10"
type input "9.36"
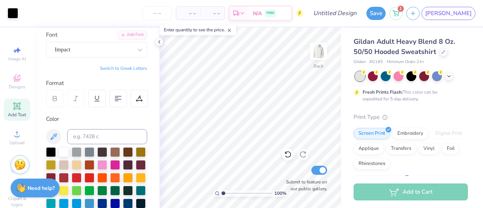
click at [9, 104] on div "Add Text" at bounding box center [17, 109] width 26 height 22
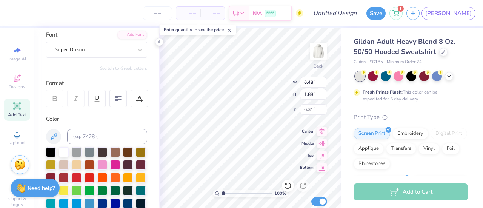
type textarea "A"
click at [94, 52] on div "Super Dream" at bounding box center [93, 50] width 79 height 12
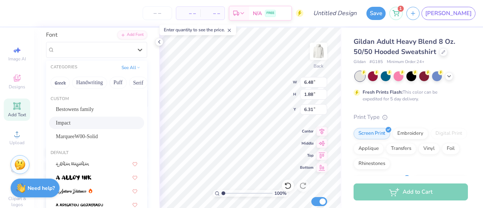
click at [83, 125] on div "Impact" at bounding box center [96, 123] width 81 height 8
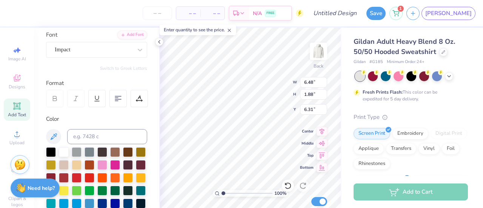
click at [51, 150] on div at bounding box center [51, 152] width 10 height 10
type input "1.05"
type input "1.60"
type input "6.71"
type input "0.89"
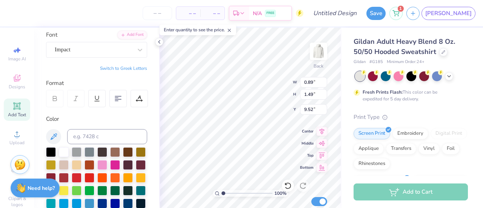
type input "1.49"
type input "9.52"
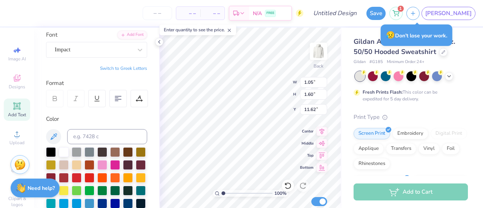
type input "11.62"
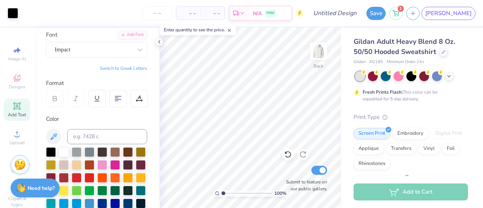
click at [14, 104] on icon at bounding box center [17, 106] width 6 height 6
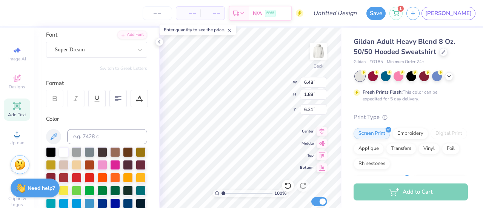
type textarea "P"
click at [118, 45] on div at bounding box center [94, 50] width 78 height 10
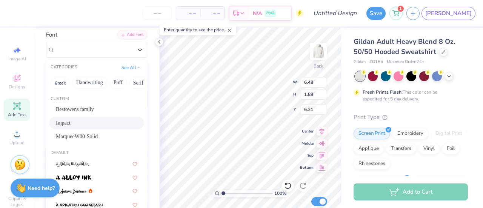
click at [90, 123] on div "Impact" at bounding box center [96, 123] width 81 height 8
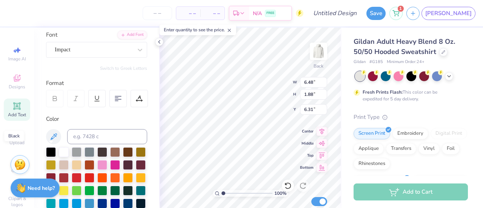
click at [48, 151] on div at bounding box center [51, 152] width 10 height 10
type input "0.72"
type input "1.28"
type input "7.03"
type input "0.95"
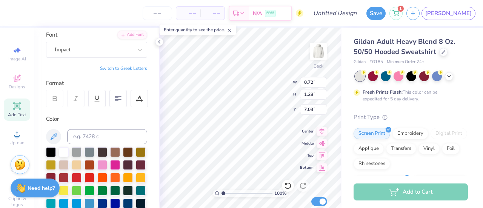
type input "1.69"
type input "6.62"
type input "5.56"
click at [20, 109] on div "Add Text" at bounding box center [17, 109] width 26 height 22
type input "6.48"
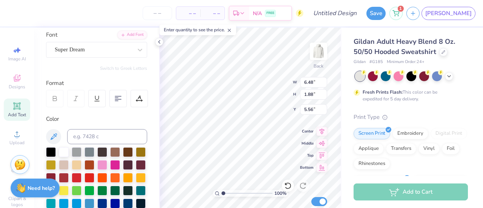
type input "1.88"
type input "6.31"
type textarea "J"
type textarea "H"
click at [51, 150] on div at bounding box center [51, 152] width 10 height 10
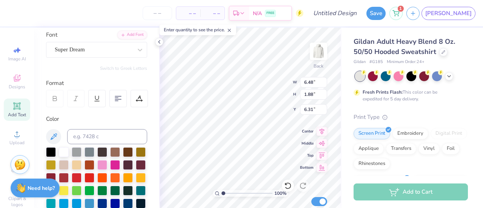
click at [83, 46] on div "Super Dream" at bounding box center [93, 50] width 79 height 12
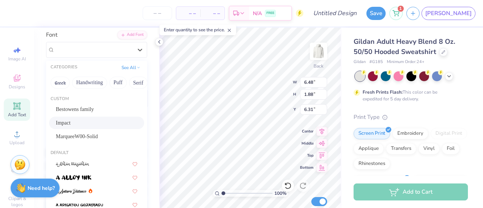
click at [74, 122] on div "Impact" at bounding box center [96, 123] width 81 height 8
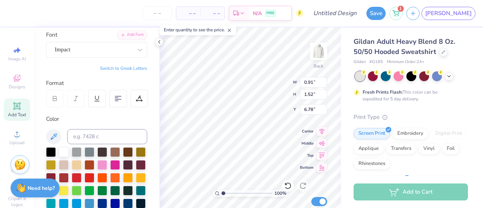
type input "0.91"
type input "1.52"
type input "6.78"
type input "7.99"
click at [15, 102] on icon at bounding box center [16, 105] width 9 height 9
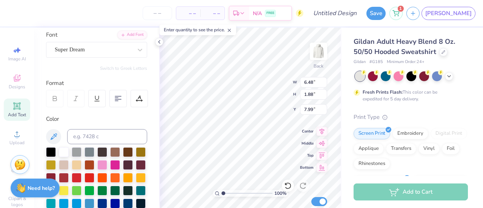
type input "6.48"
type input "1.88"
type input "6.31"
type textarea "I"
click at [58, 46] on div "Super Dream" at bounding box center [93, 50] width 79 height 12
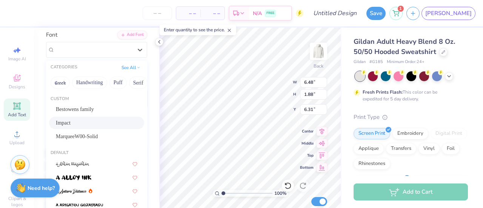
click at [71, 121] on div "Impact" at bounding box center [96, 123] width 81 height 8
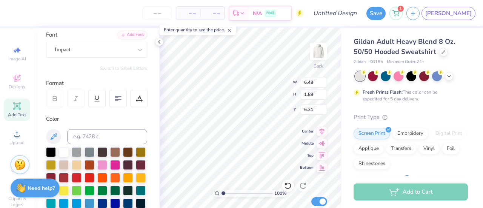
scroll to position [6, 0]
click at [51, 149] on div at bounding box center [51, 152] width 10 height 10
type input "0.44"
type input "1.69"
type input "9.93"
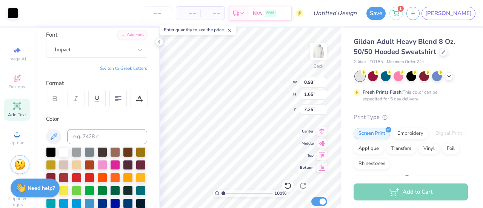
type input "6.42"
type input "0.69"
type input "1.66"
type input "5.59"
type input "0.95"
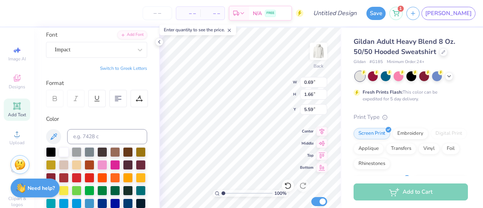
type input "1.69"
type input "5.56"
type input "0.89"
type input "1.49"
type input "8.44"
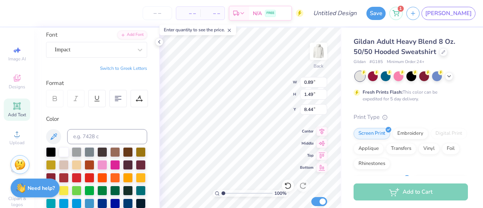
type input "1.05"
type input "1.60"
type input "10.82"
type input "0.44"
type input "1.69"
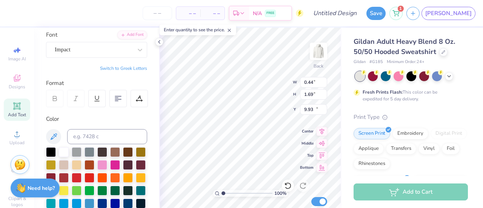
type input "10.82"
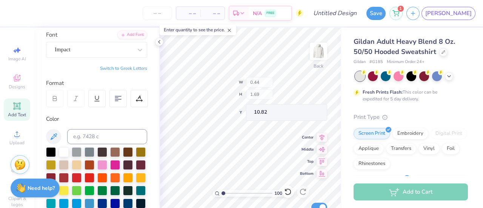
type input "0.91"
type input "1.52"
type input "8.44"
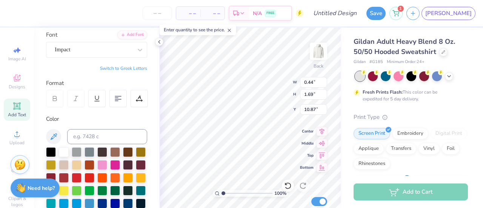
type input "10.87"
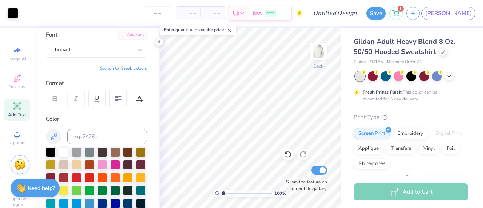
click at [17, 104] on icon at bounding box center [16, 105] width 9 height 9
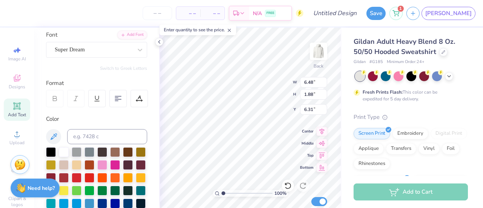
scroll to position [6, 1]
click at [80, 51] on div "Super Dream" at bounding box center [93, 50] width 79 height 12
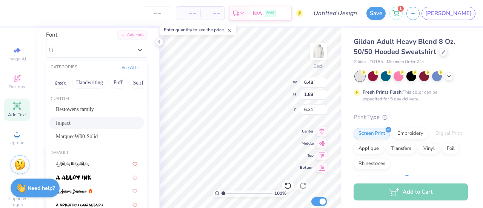
click at [76, 122] on div "Impact" at bounding box center [96, 123] width 81 height 8
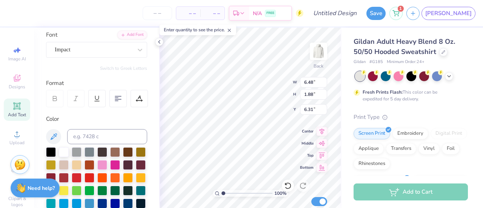
click at [56, 176] on div at bounding box center [51, 178] width 10 height 10
type textarea "1872"
type input "10.87"
type input "7.90"
type input "10.03"
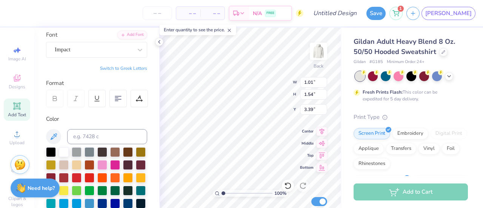
type input "3.39"
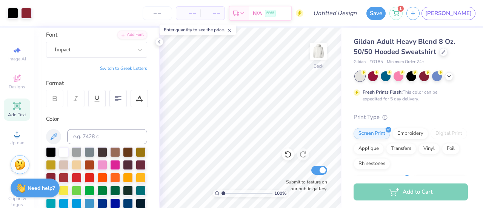
click at [18, 77] on icon at bounding box center [16, 78] width 9 height 9
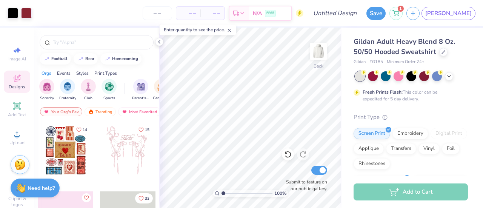
scroll to position [51, 0]
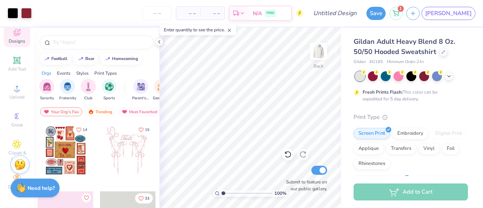
click at [12, 141] on icon at bounding box center [16, 144] width 9 height 9
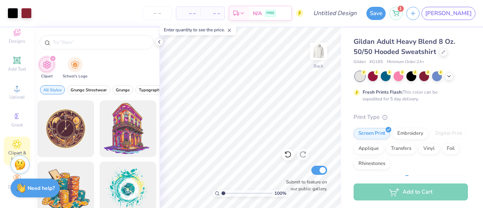
click at [83, 36] on div at bounding box center [97, 42] width 114 height 14
click at [80, 43] on input "text" at bounding box center [100, 42] width 97 height 8
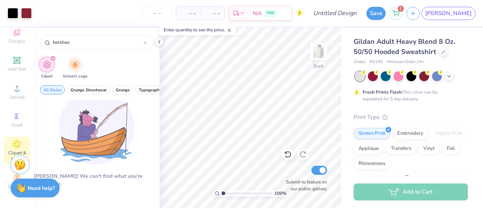
drag, startPoint x: 91, startPoint y: 43, endPoint x: 58, endPoint y: 46, distance: 33.3
click at [58, 46] on div "horshoe" at bounding box center [97, 42] width 114 height 14
drag, startPoint x: 58, startPoint y: 46, endPoint x: 57, endPoint y: 38, distance: 7.6
click at [57, 38] on div "horshoe" at bounding box center [97, 42] width 114 height 14
click at [61, 39] on input "horshoe" at bounding box center [98, 42] width 92 height 8
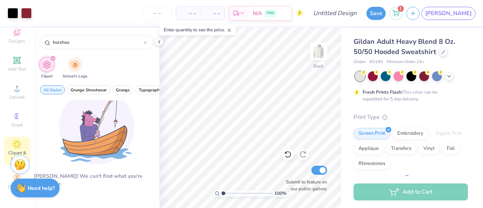
drag, startPoint x: 77, startPoint y: 46, endPoint x: 64, endPoint y: 45, distance: 12.5
click at [64, 45] on div "horshoe" at bounding box center [97, 42] width 114 height 14
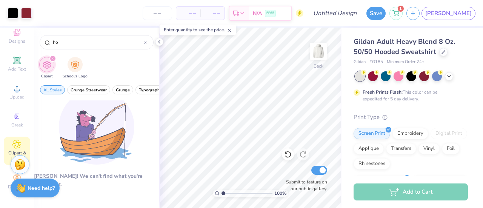
type input "h"
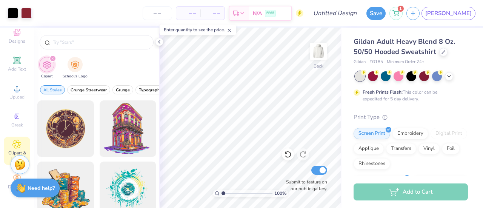
type input "j"
click at [100, 38] on input "text" at bounding box center [100, 42] width 97 height 8
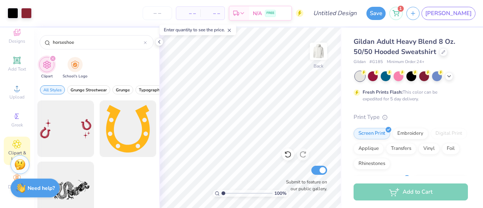
type input "horseshoe"
click at [64, 121] on div at bounding box center [65, 128] width 57 height 57
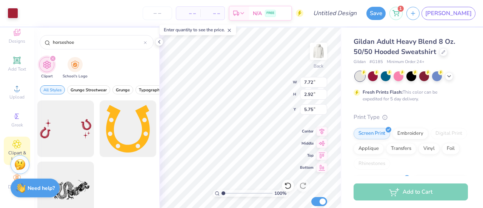
type input "7.72"
type input "2.92"
type input "3.00"
type input "4.33"
type input "1.64"
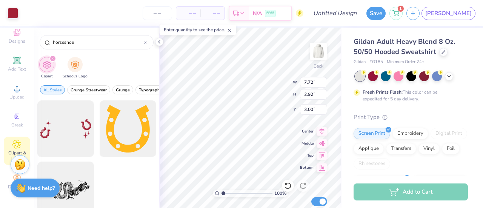
type input "4.28"
type input "3.79"
type input "3.13"
type input "7.74"
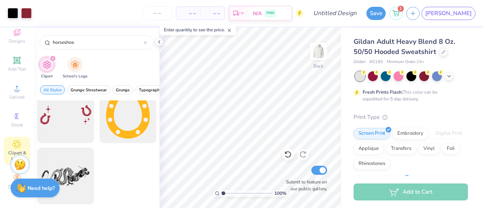
scroll to position [0, 0]
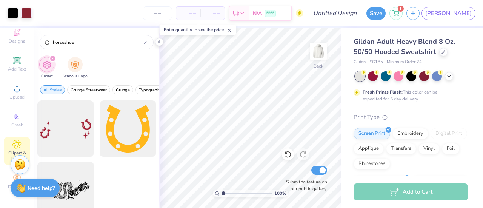
drag, startPoint x: 88, startPoint y: 37, endPoint x: 34, endPoint y: 37, distance: 53.9
click at [34, 37] on div "Art colors – – Per Item – – Total Est. Delivery N/A FREE Design Title Save 1 JA…" at bounding box center [241, 104] width 483 height 208
drag, startPoint x: 81, startPoint y: 43, endPoint x: 33, endPoint y: 43, distance: 48.3
click at [33, 43] on div "Art colors – – Per Item – – Total Est. Delivery N/A FREE Design Title Save 1 JA…" at bounding box center [241, 104] width 483 height 208
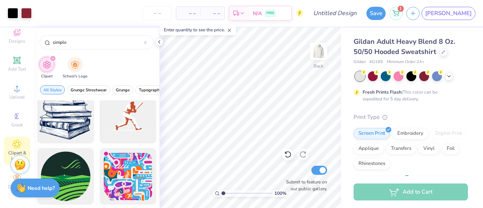
scroll to position [503, 0]
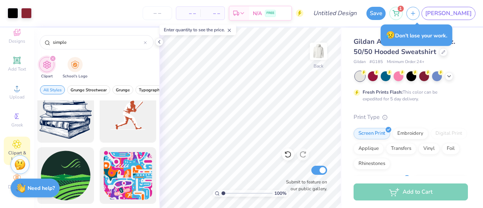
click at [85, 44] on input "simple" at bounding box center [98, 42] width 92 height 8
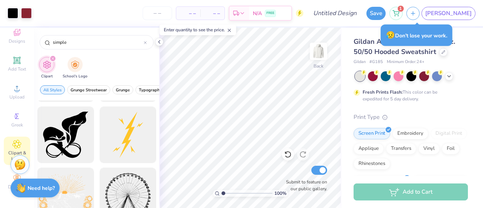
scroll to position [0, 0]
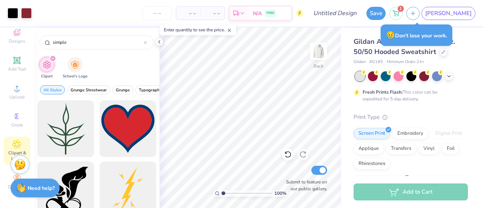
drag, startPoint x: 76, startPoint y: 38, endPoint x: 13, endPoint y: 41, distance: 63.4
click at [13, 41] on div "Art colors – – Per Item – – Total Est. Delivery N/A FREE Design Title Save 1 JA…" at bounding box center [241, 104] width 483 height 208
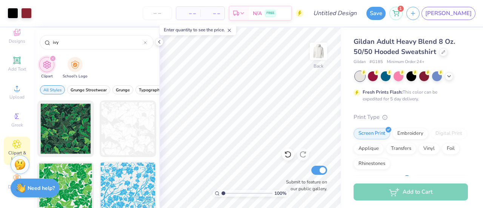
drag, startPoint x: 69, startPoint y: 40, endPoint x: 33, endPoint y: 41, distance: 35.5
click at [33, 41] on div "Art colors – – Per Item – – Total Est. Delivery N/A FREE Design Title Save 1 JA…" at bounding box center [241, 104] width 483 height 208
type input "leaf"
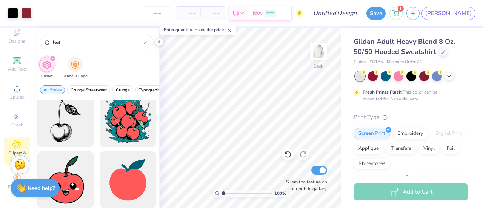
scroll to position [704, 0]
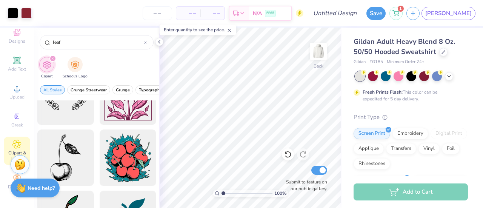
drag, startPoint x: 70, startPoint y: 40, endPoint x: 32, endPoint y: 46, distance: 39.0
click at [32, 46] on div "Art colors – – Per Item – – Total Est. Delivery N/A FREE Design Title Save 1 JA…" at bounding box center [241, 104] width 483 height 208
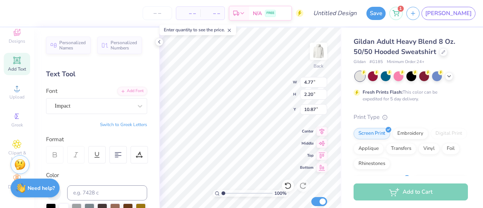
scroll to position [107, 0]
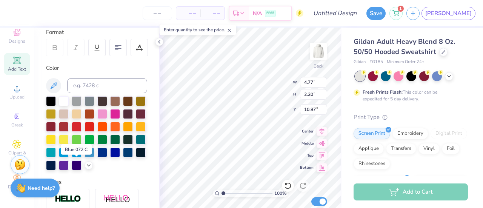
click at [110, 157] on div at bounding box center [115, 152] width 10 height 10
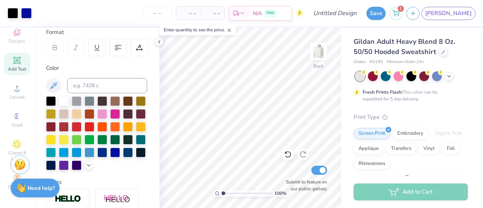
click at [321, 50] on img at bounding box center [318, 51] width 15 height 15
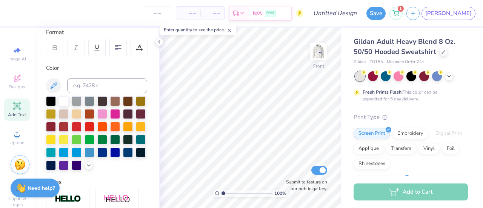
click at [11, 83] on div "Designs" at bounding box center [17, 82] width 26 height 22
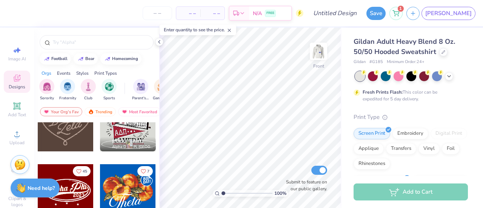
scroll to position [233, 0]
click at [89, 46] on input "text" at bounding box center [100, 42] width 97 height 8
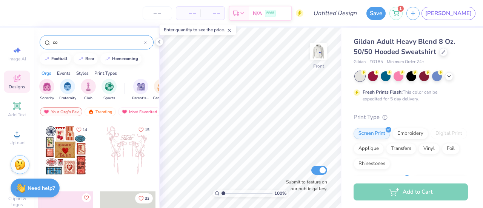
type input "c"
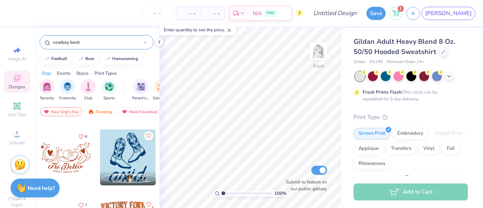
scroll to position [201, 0]
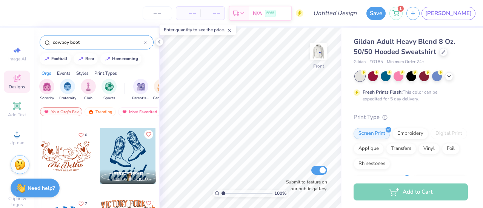
type input "cowboy boot"
click at [135, 151] on div at bounding box center [128, 156] width 56 height 56
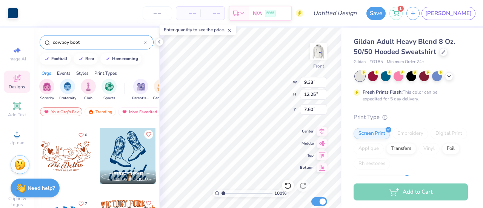
type input "9.33"
type input "12.25"
type input "7.30"
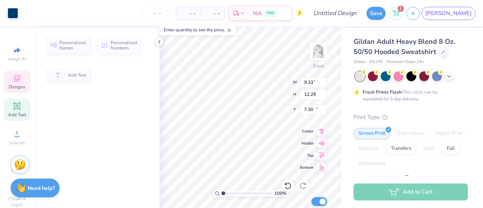
type input "4.02"
type input "15.53"
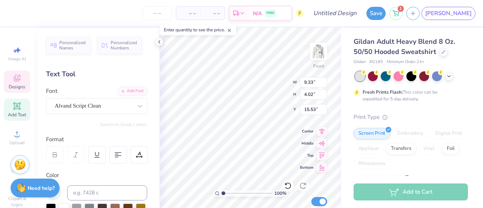
scroll to position [6, 1]
type textarea "a"
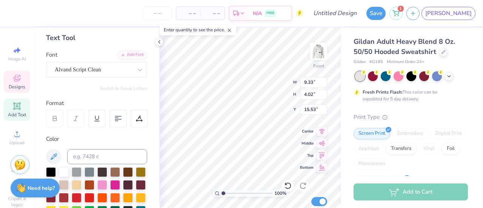
scroll to position [35, 0]
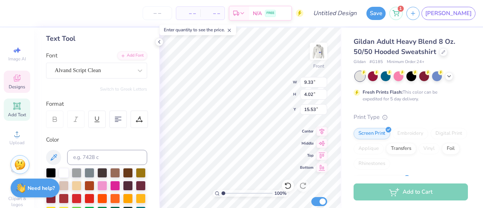
type textarea "Ivy League"
click at [139, 119] on icon at bounding box center [139, 119] width 7 height 7
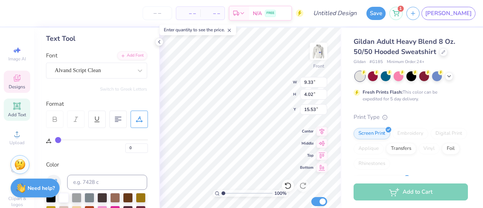
type input "1"
type input "2"
type input "3"
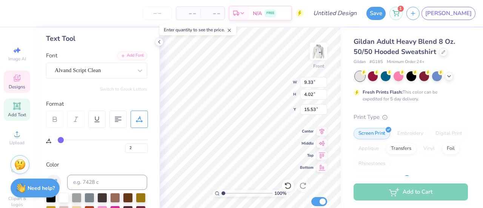
type input "3"
type input "8"
type input "10"
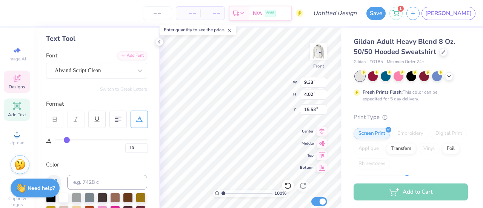
type input "11"
type input "12"
type input "13"
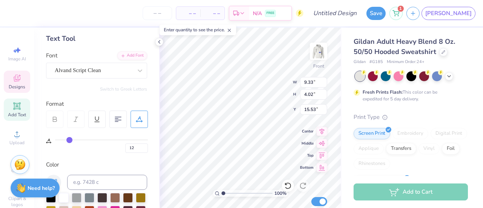
type input "13"
type input "15"
type input "18"
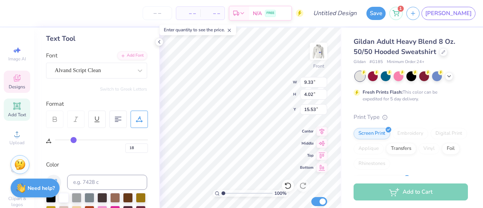
type input "20"
type input "21"
type input "22"
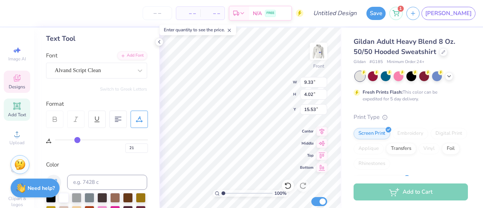
type input "22"
type input "23"
type input "24"
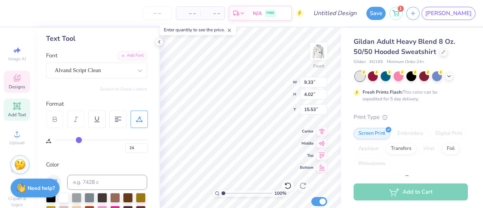
type input "25"
type input "24"
type input "21"
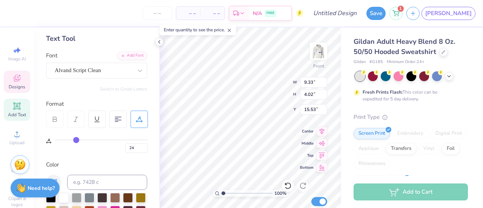
type input "21"
type input "17"
type input "12"
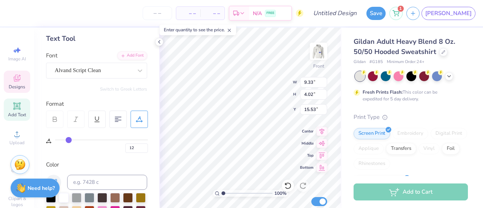
type input "11"
type input "8"
type input "7"
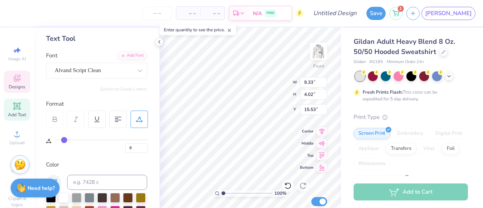
type input "7"
type input "5"
type input "3"
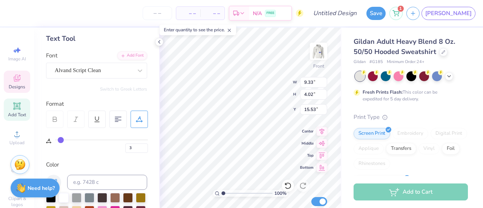
type input "1"
type input "0"
drag, startPoint x: 58, startPoint y: 138, endPoint x: 48, endPoint y: 143, distance: 11.1
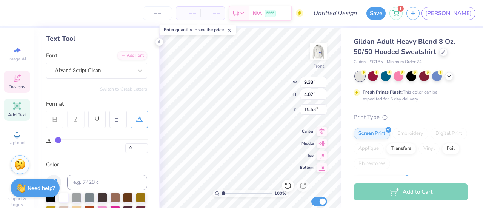
click at [55, 140] on input "range" at bounding box center [101, 139] width 93 height 1
click at [306, 154] on span "Top" at bounding box center [307, 155] width 14 height 5
type input "15.67"
type input "4.56"
click at [287, 187] on icon at bounding box center [288, 186] width 8 height 8
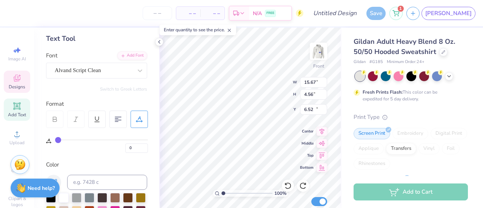
type input "16.47"
click at [315, 82] on input "15.67" at bounding box center [313, 82] width 27 height 11
type input "1"
type input "12.00"
type input "3.49"
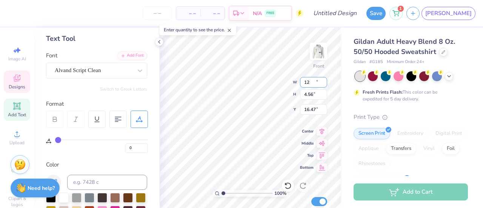
type input "17.01"
type input "16.00"
type input "6.00"
type input "5.23"
type input "7.65"
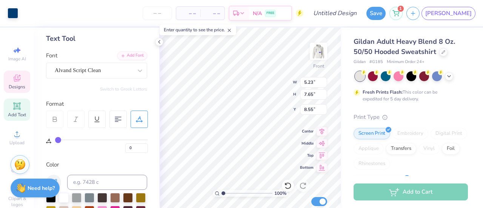
type input "8.35"
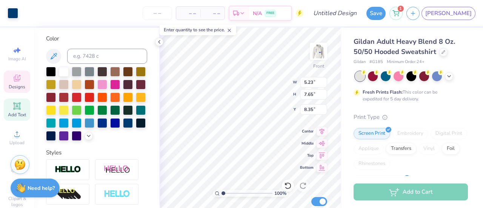
scroll to position [161, 0]
click at [110, 128] on div at bounding box center [115, 123] width 10 height 10
type input "4.67"
type input "7.50"
type input "6.00"
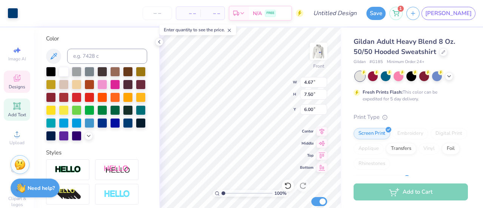
click at [110, 128] on div at bounding box center [115, 123] width 10 height 10
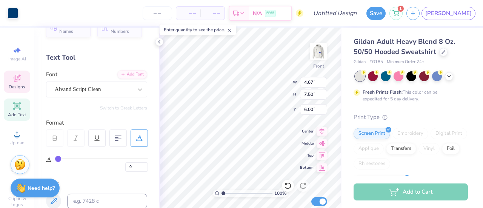
scroll to position [0, 0]
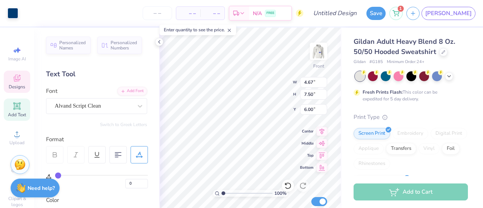
click at [287, 187] on icon at bounding box center [288, 186] width 8 height 8
click at [290, 190] on div at bounding box center [288, 186] width 12 height 12
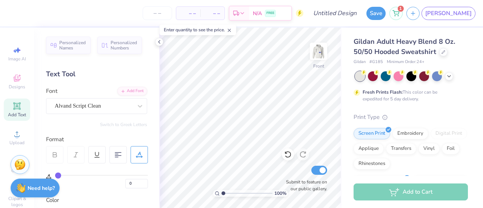
click at [12, 80] on icon at bounding box center [16, 78] width 9 height 9
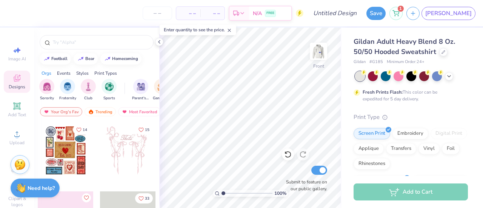
click at [22, 39] on div "Image AI Designs Add Text Upload Greek Clipart & logos Decorate" at bounding box center [17, 118] width 34 height 180
click at [16, 55] on div "Image AI" at bounding box center [17, 54] width 26 height 22
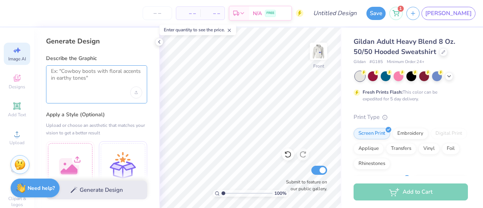
click at [77, 77] on textarea at bounding box center [96, 77] width 91 height 19
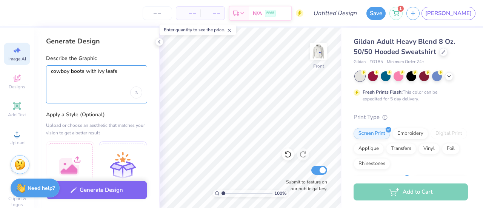
click at [126, 76] on textarea "cowboy boots with ivy leafs" at bounding box center [96, 77] width 91 height 19
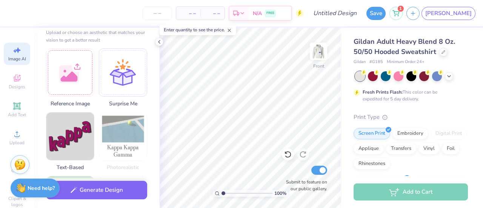
scroll to position [94, 0]
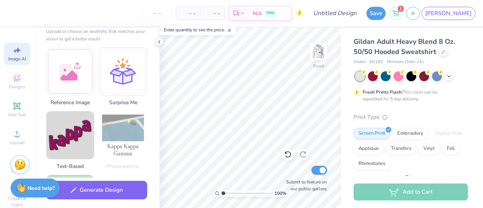
click at [83, 187] on button "Generate Design" at bounding box center [96, 190] width 101 height 18
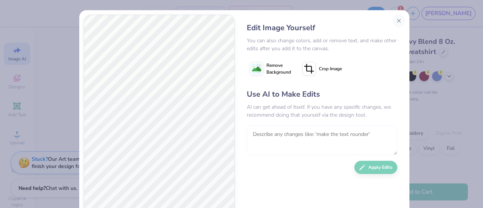
click at [295, 135] on textarea at bounding box center [322, 140] width 150 height 29
type textarea "l"
type textarea "less ivy leaves"
click at [367, 163] on button "Apply Edits" at bounding box center [375, 167] width 43 height 13
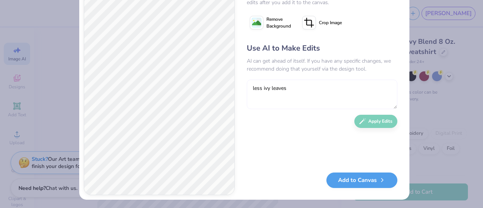
click at [290, 81] on textarea "less ivy leaves" at bounding box center [322, 94] width 150 height 29
click at [329, 92] on textarea "show both of the bootd" at bounding box center [322, 94] width 150 height 29
type textarea "show both of the boots"
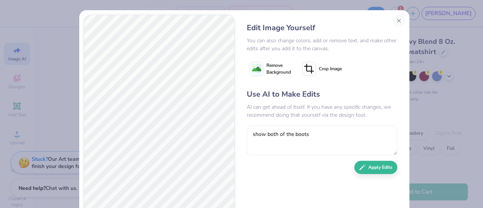
scroll to position [46, 0]
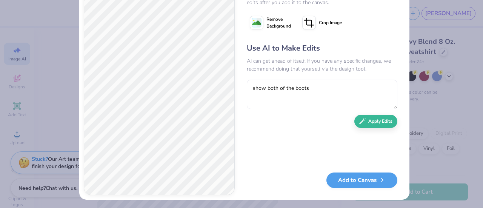
type textarea "show both of the boots"
click at [359, 118] on icon "button" at bounding box center [362, 121] width 7 height 7
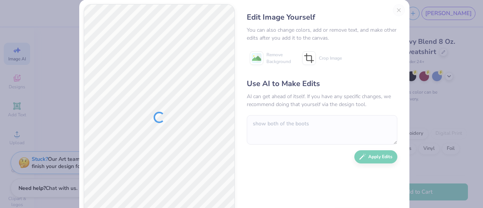
scroll to position [10, 0]
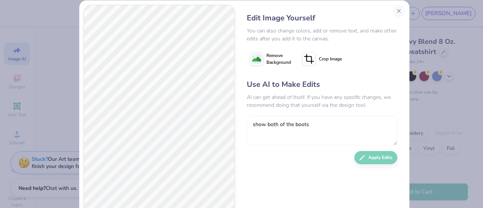
click at [289, 127] on textarea "show both of the boots" at bounding box center [322, 130] width 150 height 29
type textarea "tilt the boots toward eachother"
click at [358, 159] on button "Apply Edits" at bounding box center [375, 157] width 43 height 13
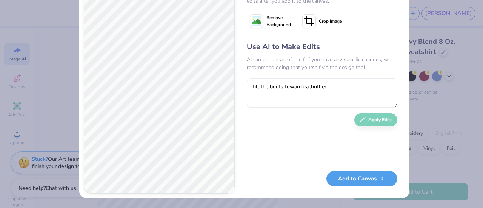
click at [350, 182] on button "Add to Canvas" at bounding box center [361, 178] width 71 height 15
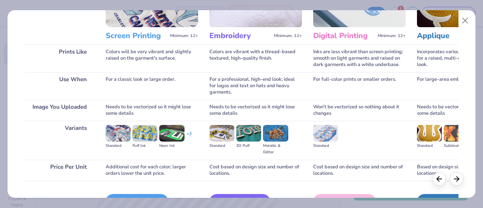
scroll to position [130, 0]
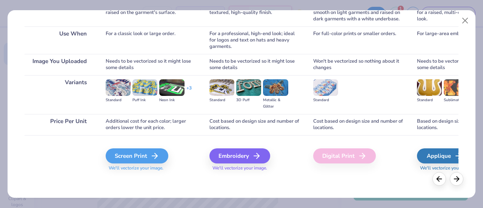
click at [146, 153] on div "Screen Print" at bounding box center [137, 155] width 63 height 15
click at [148, 154] on div "Screen Print" at bounding box center [137, 155] width 63 height 15
click at [147, 166] on span "We'll vectorize your image." at bounding box center [152, 168] width 92 height 6
click at [146, 153] on div "Screen Print" at bounding box center [137, 155] width 63 height 15
click at [138, 155] on div "Screen Print" at bounding box center [137, 155] width 63 height 15
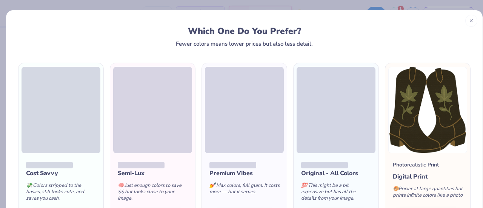
click at [468, 21] on icon at bounding box center [470, 20] width 5 height 5
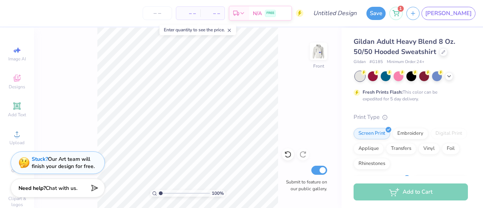
click at [4, 86] on div "Designs" at bounding box center [17, 82] width 26 height 22
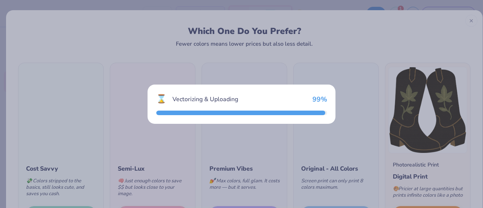
scroll to position [50, 0]
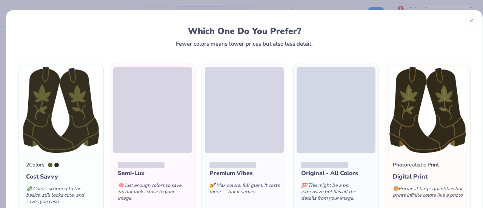
click at [468, 20] on icon at bounding box center [470, 20] width 5 height 5
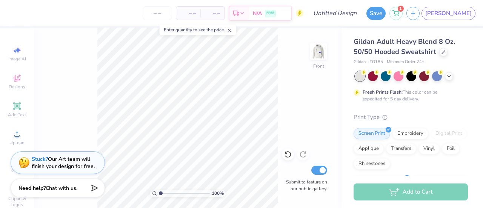
click at [9, 88] on span "Designs" at bounding box center [17, 87] width 17 height 6
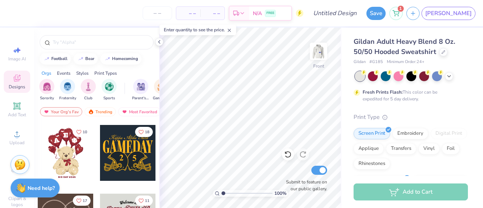
scroll to position [134, 0]
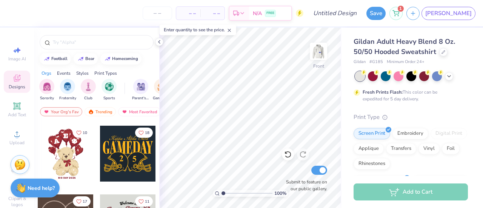
click at [103, 110] on div "Trending" at bounding box center [99, 111] width 31 height 9
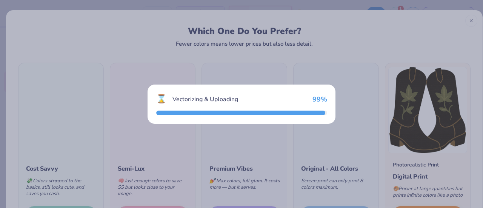
scroll to position [209, 0]
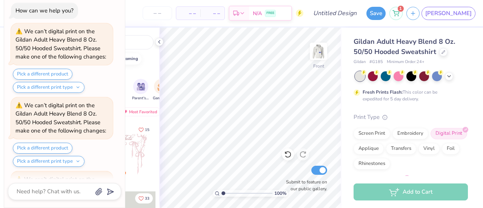
scroll to position [139, 0]
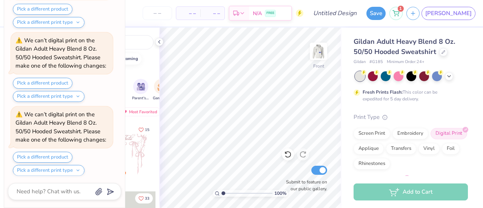
click at [145, 174] on div "Trending" at bounding box center [128, 173] width 56 height 10
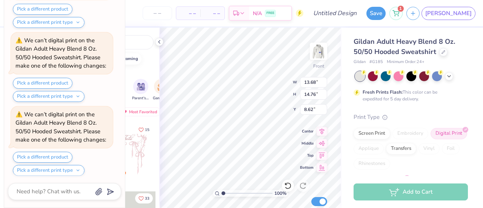
scroll to position [212, 0]
click at [287, 184] on icon at bounding box center [288, 186] width 8 height 8
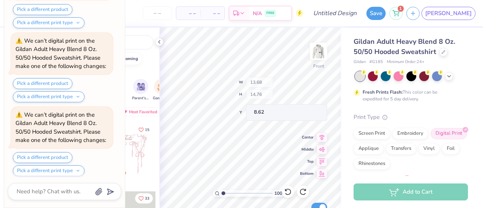
scroll to position [286, 0]
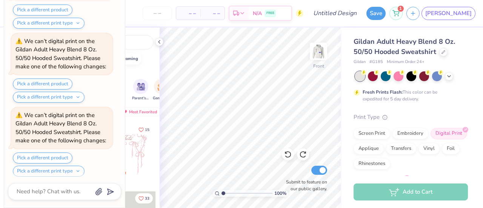
click at [46, 166] on button "Pick a different print type" at bounding box center [49, 171] width 72 height 11
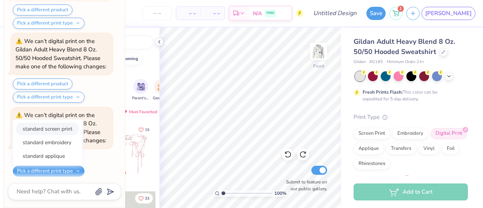
click at [58, 129] on button "standard screen print" at bounding box center [47, 129] width 63 height 12
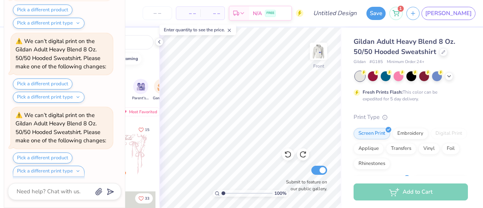
scroll to position [296, 0]
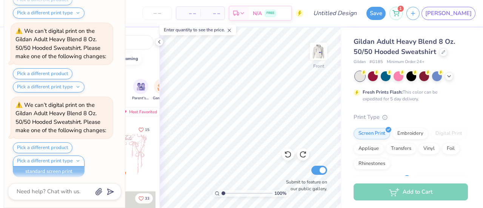
click at [34, 166] on div "Pick a different print type standard screen print standard embroidery standard …" at bounding box center [49, 165] width 72 height 21
click at [110, 193] on polygon "submit" at bounding box center [108, 191] width 9 height 9
click at [49, 172] on div "Pick a different print type standard screen print standard embroidery standard …" at bounding box center [49, 165] width 72 height 21
click at [60, 158] on div "Pick a different print type standard screen print standard embroidery standard …" at bounding box center [49, 165] width 72 height 21
click at [71, 165] on div "Pick a different print type standard screen print standard embroidery standard …" at bounding box center [49, 165] width 72 height 21
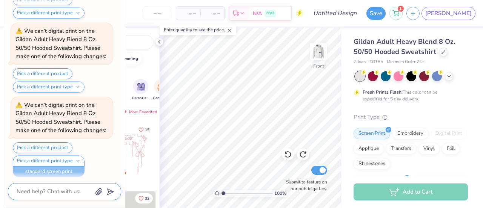
click at [229, 31] on icon at bounding box center [229, 30] width 5 height 5
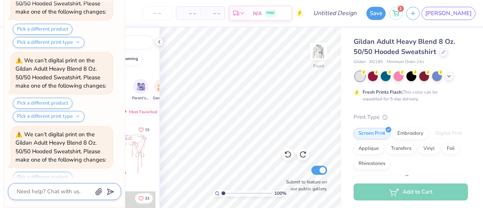
scroll to position [0, 0]
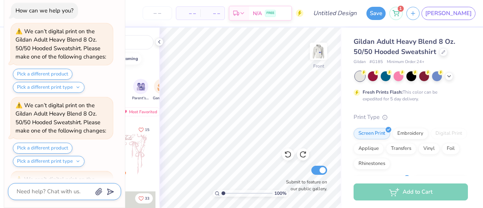
click at [64, 9] on div "How can we help you?" at bounding box center [44, 11] width 58 height 8
click at [407, 115] on div "Print Type" at bounding box center [410, 117] width 114 height 9
click at [159, 40] on icon at bounding box center [159, 42] width 6 height 6
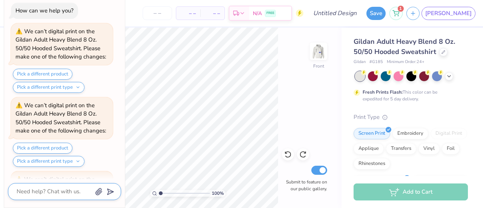
click at [102, 190] on icon "button" at bounding box center [99, 192] width 8 height 8
click at [33, 77] on button "Pick a different product" at bounding box center [43, 74] width 60 height 11
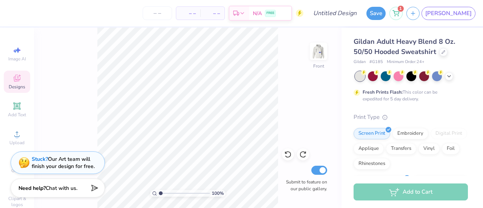
type textarea "x"
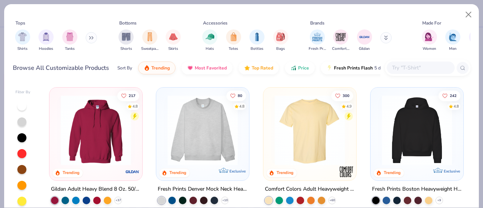
click at [52, 88] on div "217 4.8 Trending" at bounding box center [96, 134] width 94 height 94
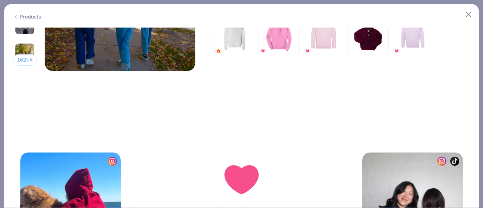
scroll to position [1162, 0]
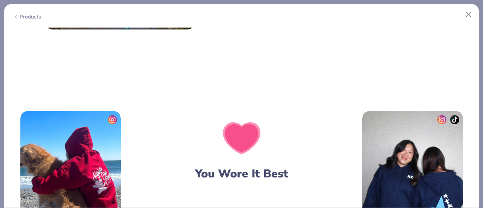
click at [51, 157] on img at bounding box center [70, 178] width 100 height 135
click at [53, 160] on img at bounding box center [70, 178] width 100 height 135
click at [58, 85] on div "162 + 217 AH Alpha Xi Delta, University of New Hampshire SD Sigma Kappa, Univer…" at bounding box center [241, 118] width 474 height 180
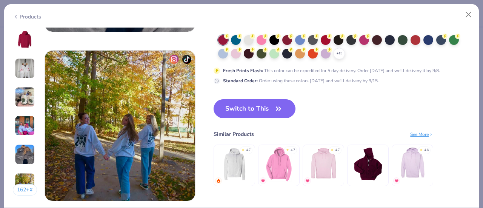
click at [322, 48] on div "+ 15" at bounding box center [344, 47] width 252 height 24
click at [317, 52] on div at bounding box center [313, 54] width 10 height 10
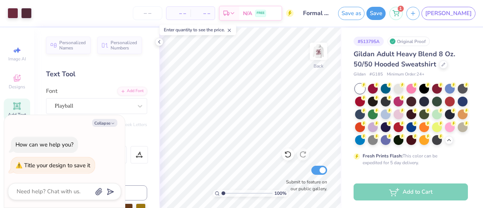
scroll to position [51, 0]
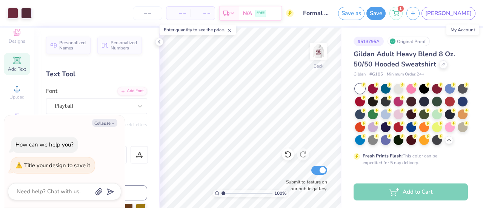
click at [463, 15] on link "[PERSON_NAME]" at bounding box center [448, 13] width 54 height 13
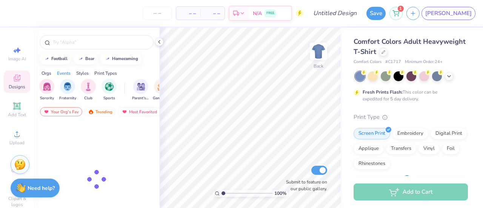
click at [448, 79] on div at bounding box center [449, 76] width 8 height 8
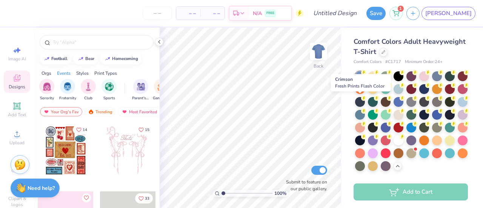
click at [445, 94] on div at bounding box center [450, 89] width 10 height 10
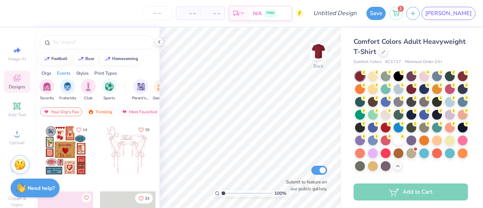
click at [387, 53] on div at bounding box center [383, 52] width 8 height 8
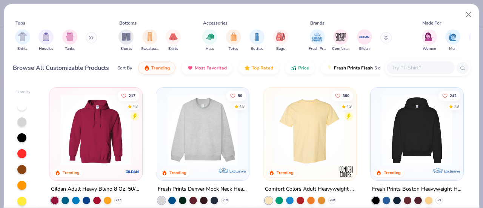
scroll to position [77, 0]
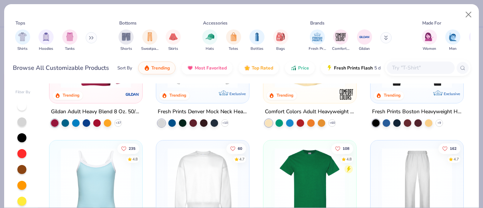
click at [101, 100] on div "217 4.8 Trending" at bounding box center [95, 56] width 93 height 93
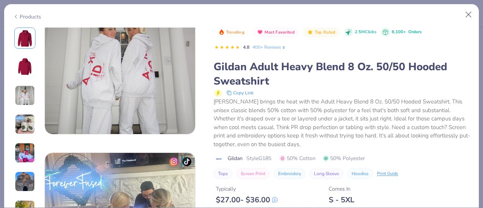
scroll to position [382, 0]
click at [123, 70] on img at bounding box center [120, 58] width 150 height 150
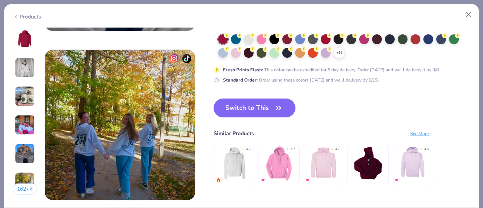
scroll to position [992, 0]
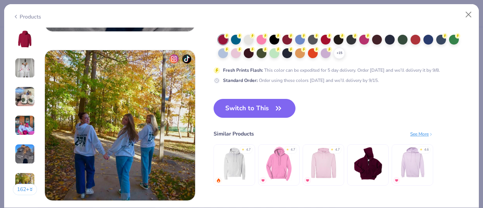
click at [259, 111] on button "Switch to This" at bounding box center [254, 108] width 82 height 19
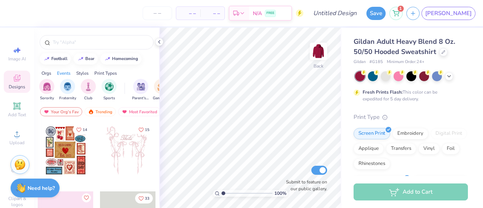
click at [13, 110] on icon at bounding box center [16, 105] width 9 height 9
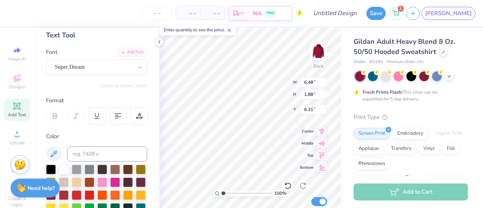
scroll to position [30, 0]
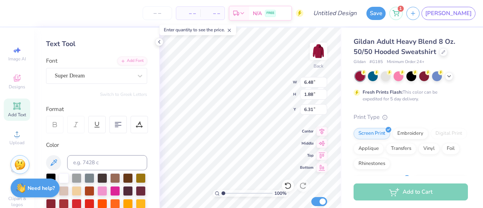
click at [123, 123] on div at bounding box center [117, 124] width 17 height 17
click at [112, 121] on div at bounding box center [117, 124] width 17 height 17
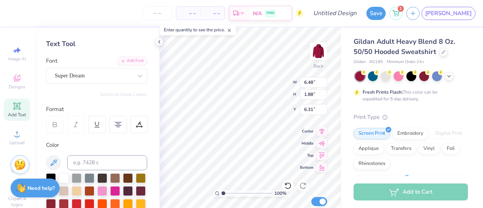
click at [113, 122] on div at bounding box center [117, 124] width 17 height 17
click at [118, 124] on icon at bounding box center [118, 124] width 7 height 7
type textarea "A P H I"
click at [106, 83] on div "Super Dream" at bounding box center [96, 76] width 101 height 16
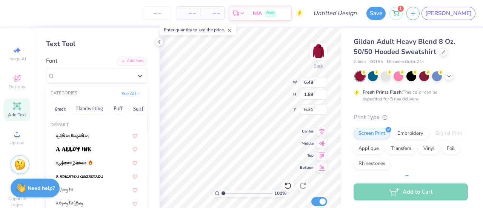
click at [106, 80] on div at bounding box center [94, 76] width 78 height 10
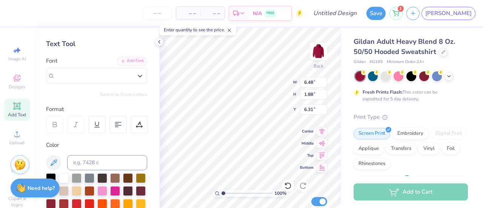
click at [106, 80] on div at bounding box center [94, 76] width 78 height 10
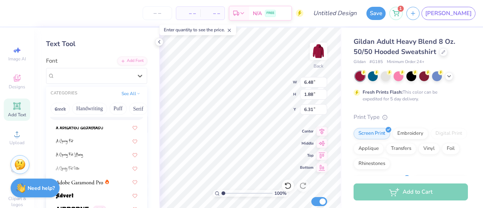
scroll to position [48, 0]
click at [88, 107] on button "Handwriting" at bounding box center [89, 109] width 35 height 12
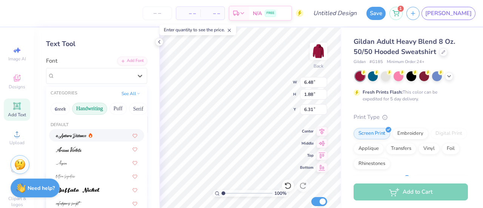
click at [118, 105] on button "Puff" at bounding box center [117, 109] width 17 height 12
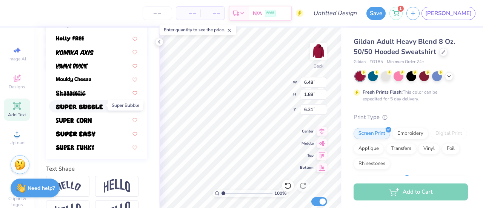
scroll to position [210, 0]
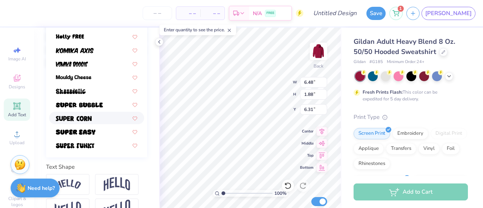
click at [90, 114] on div at bounding box center [96, 118] width 95 height 12
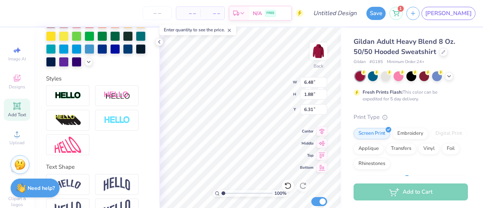
scroll to position [243, 0]
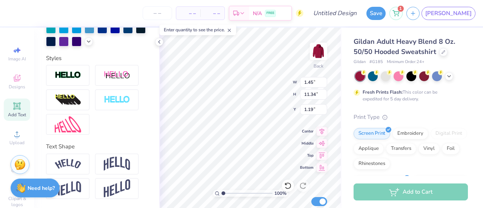
type input "2.66"
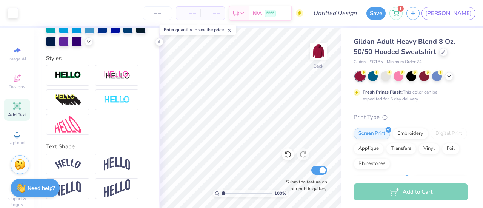
click at [18, 112] on span "Add Text" at bounding box center [17, 115] width 18 height 6
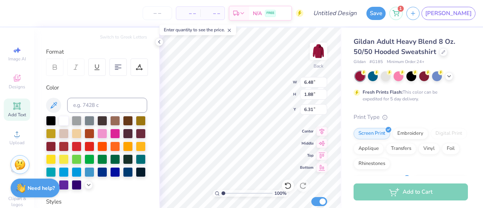
scroll to position [0, 0]
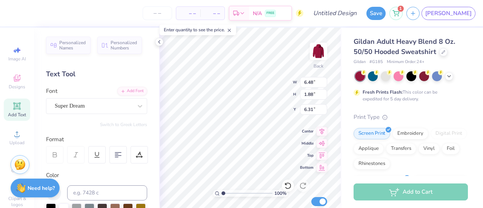
type textarea "1872"
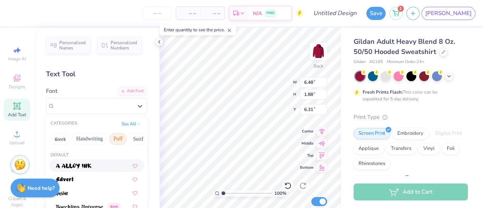
click at [74, 100] on div "Super Dream" at bounding box center [93, 106] width 79 height 12
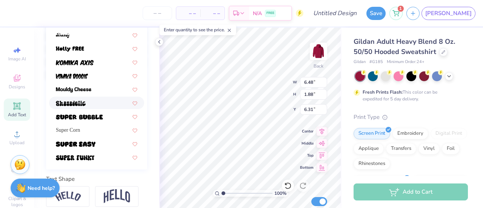
scroll to position [199, 0]
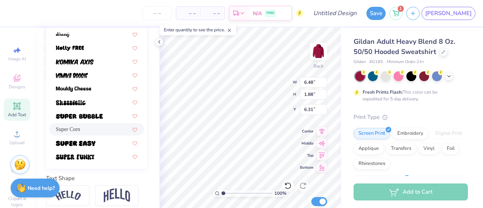
click at [89, 127] on div "Super Corn" at bounding box center [96, 129] width 81 height 8
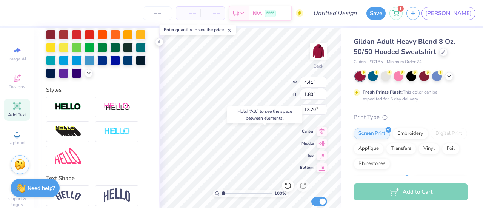
type input "12.20"
type input "11.81"
type textarea "A"
type input "3.45"
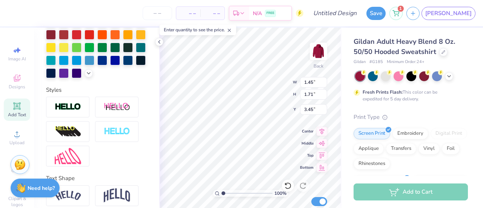
click at [14, 109] on icon at bounding box center [16, 105] width 9 height 9
type input "6.48"
type input "1.88"
type input "6.31"
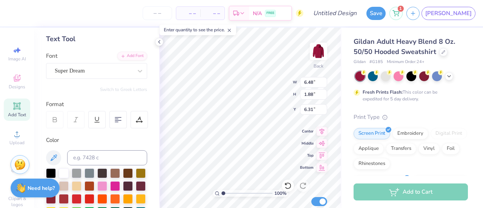
scroll to position [0, 0]
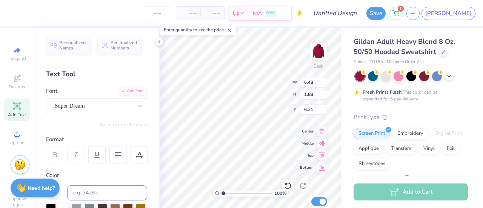
type textarea "P"
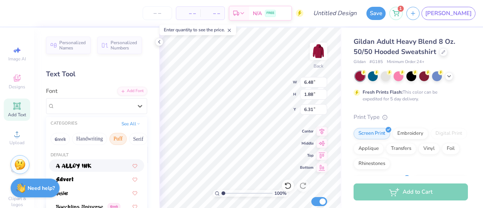
click at [92, 102] on div "Super Dream" at bounding box center [93, 106] width 79 height 12
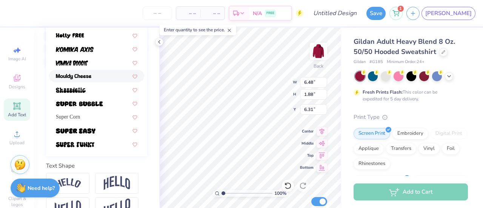
scroll to position [232, 0]
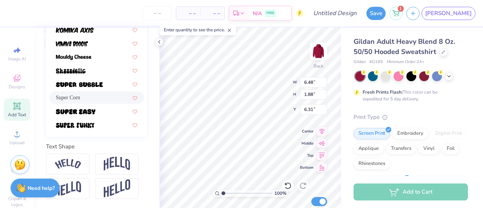
click at [86, 94] on div "Super Corn" at bounding box center [96, 98] width 81 height 8
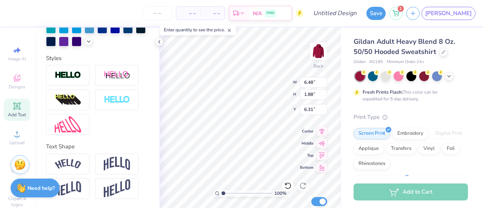
scroll to position [6, 1]
type input "5.52"
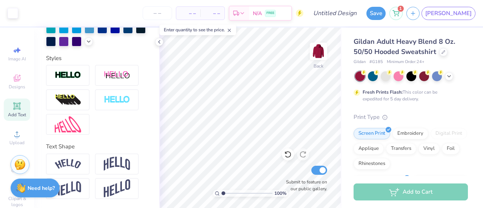
click at [23, 104] on div "Add Text" at bounding box center [17, 109] width 26 height 22
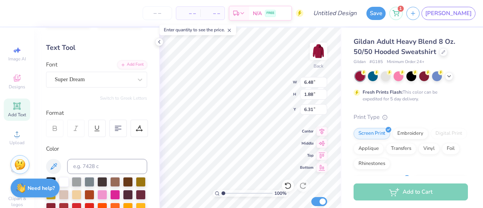
scroll to position [20, 0]
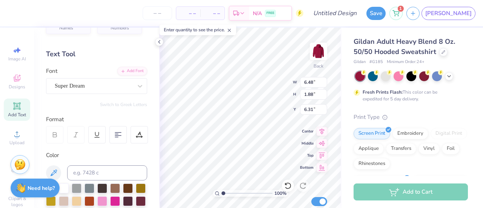
type textarea "H"
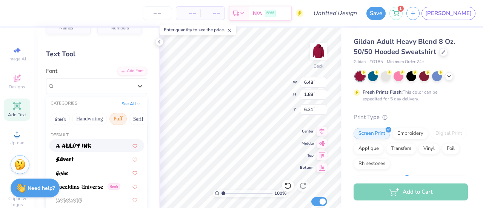
click at [84, 87] on div "Super Dream" at bounding box center [93, 86] width 79 height 12
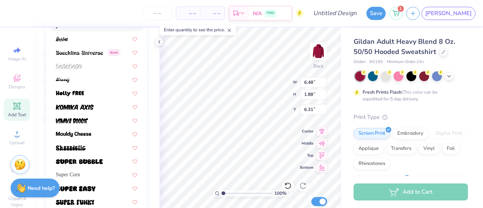
scroll to position [172, 0]
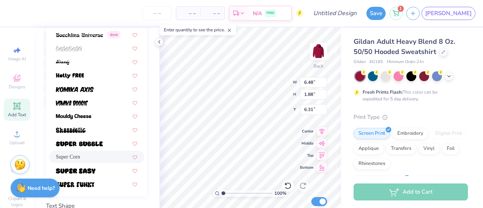
click at [89, 157] on div "Super Corn" at bounding box center [96, 157] width 81 height 8
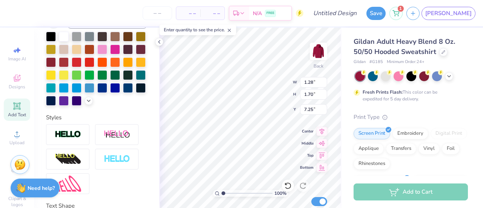
type input "7.25"
type input "7.64"
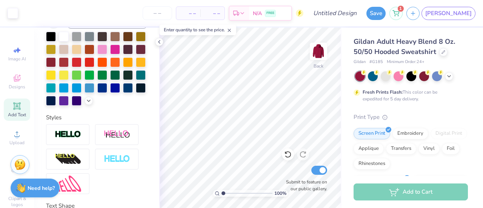
click at [16, 102] on icon at bounding box center [16, 105] width 9 height 9
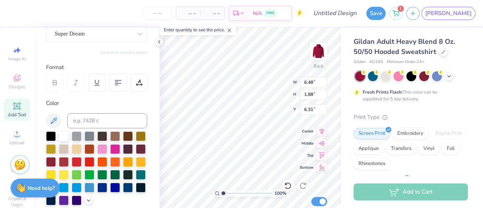
scroll to position [0, 0]
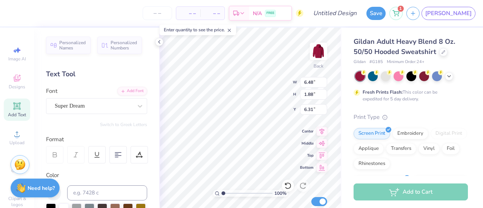
type textarea "I"
click at [91, 103] on div "Super Dream" at bounding box center [93, 106] width 79 height 12
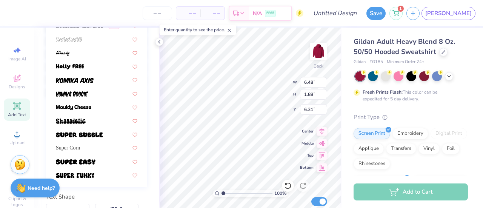
scroll to position [188, 0]
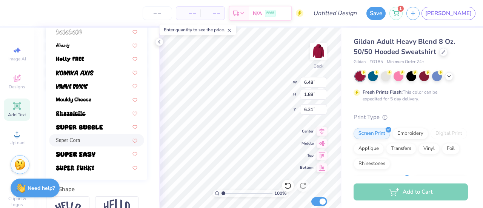
click at [85, 135] on div "Super Corn" at bounding box center [96, 140] width 95 height 12
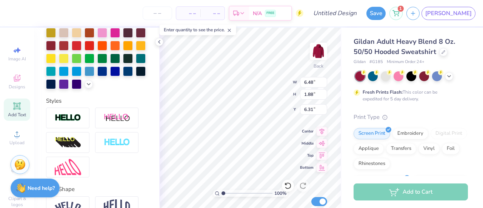
scroll to position [6, 0]
type input "9.76"
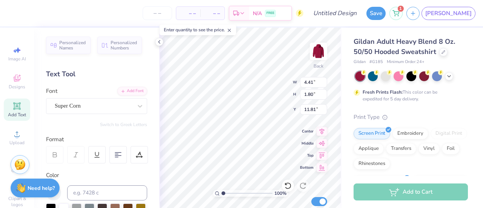
click at [85, 110] on div "Super Corn" at bounding box center [93, 106] width 79 height 12
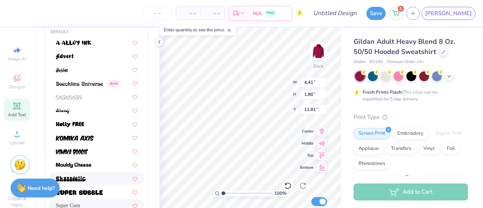
scroll to position [228, 0]
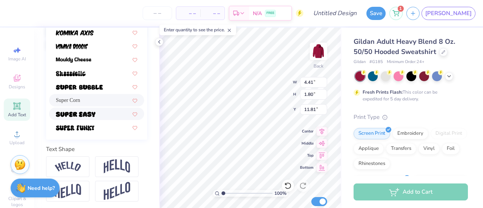
click at [96, 117] on div at bounding box center [96, 114] width 81 height 8
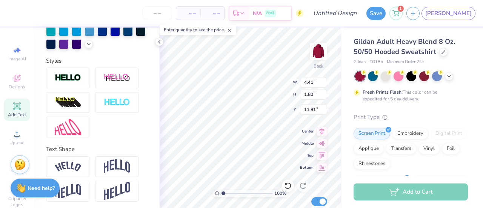
type input "5.12"
type input "1.94"
type input "11.74"
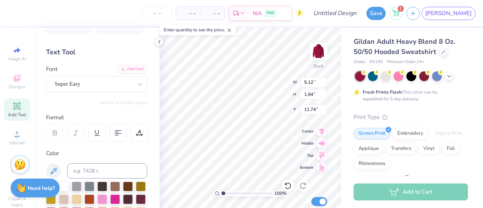
scroll to position [21, 0]
click at [91, 80] on div "Super Easy" at bounding box center [93, 85] width 79 height 12
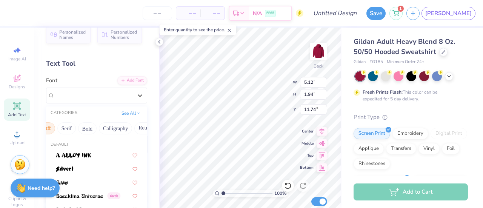
scroll to position [0, 122]
click at [98, 127] on button "Retro" at bounding box center [94, 128] width 20 height 12
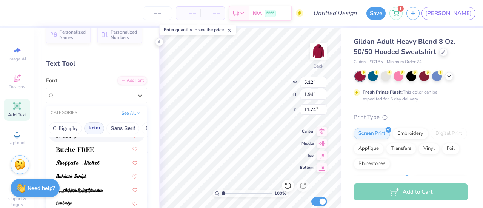
scroll to position [137, 0]
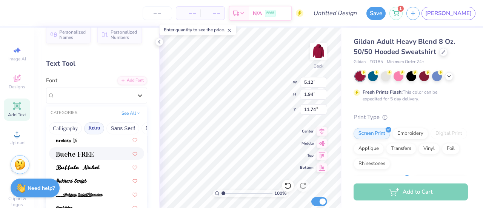
click at [78, 156] on img at bounding box center [75, 153] width 38 height 5
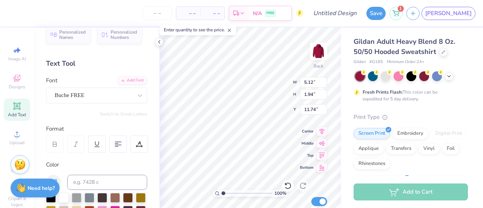
type input "5.40"
type input "1.81"
type input "11.80"
click at [85, 95] on div "Buche FREE" at bounding box center [93, 95] width 79 height 12
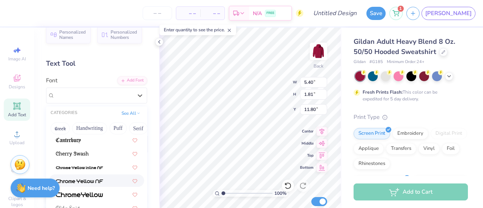
scroll to position [220, 0]
click at [95, 170] on div at bounding box center [96, 166] width 95 height 12
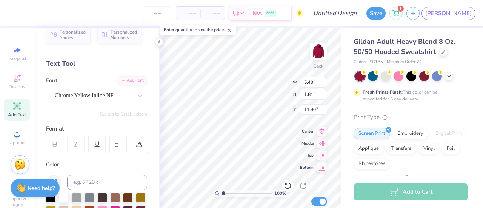
type input "6.05"
type input "1.79"
type input "11.81"
click at [98, 97] on div "Chrome Yellow Inline NF" at bounding box center [93, 95] width 79 height 12
click at [104, 94] on div "Chrome Yellow Inline NF" at bounding box center [93, 95] width 79 height 12
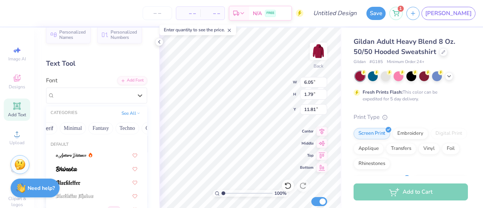
scroll to position [0, 225]
click at [76, 130] on button "Fantasy" at bounding box center [79, 128] width 25 height 12
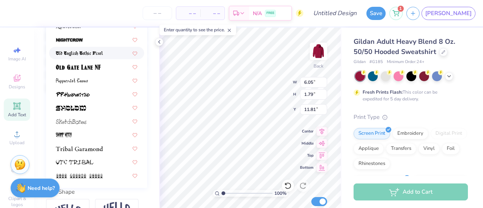
scroll to position [185, 0]
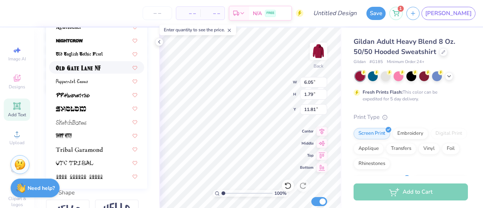
click at [106, 64] on div at bounding box center [96, 67] width 81 height 8
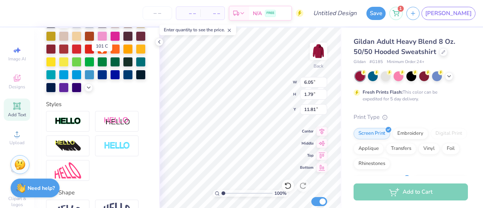
type input "4.38"
type input "2.14"
type input "11.64"
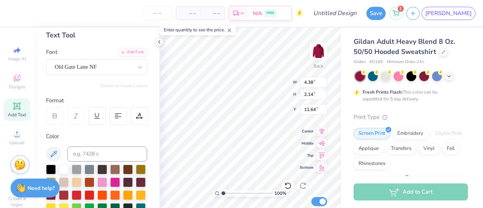
scroll to position [38, 0]
click at [91, 67] on div "Old Gate Lane NF" at bounding box center [93, 67] width 79 height 12
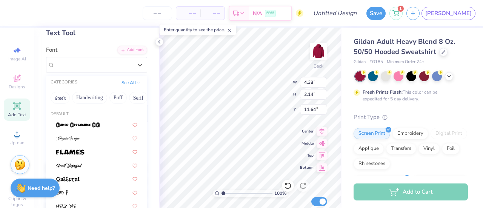
scroll to position [15, 0]
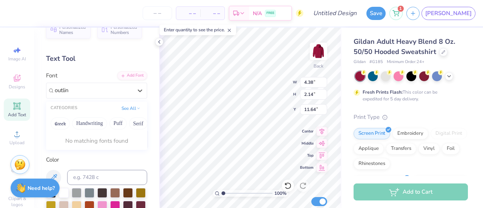
type input "outline"
click at [59, 121] on button "Greek" at bounding box center [60, 123] width 19 height 12
drag, startPoint x: 103, startPoint y: 89, endPoint x: 54, endPoint y: 99, distance: 50.1
click at [54, 99] on div "Personalized Names Personalized Numbers Text Tool Add Font Font Select is focus…" at bounding box center [96, 118] width 125 height 180
click at [137, 91] on icon at bounding box center [140, 91] width 8 height 8
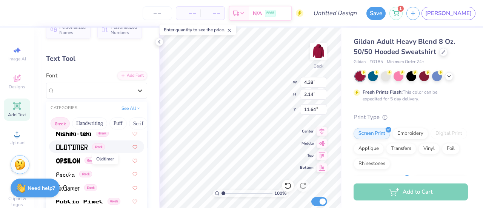
scroll to position [385, 0]
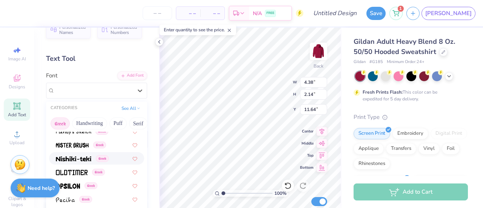
click at [71, 159] on img at bounding box center [73, 158] width 35 height 5
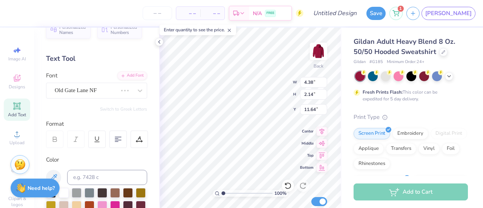
click at [76, 87] on div "Old Gate Lane NF" at bounding box center [86, 90] width 64 height 12
type input "5.67"
type input "2.43"
type input "11.49"
type input "5.60"
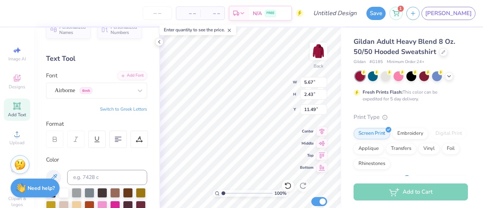
type input "1.96"
type input "11.73"
click at [97, 93] on div "Airborne Greek" at bounding box center [93, 90] width 79 height 12
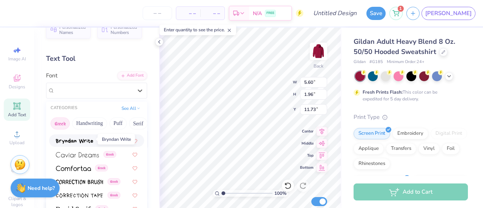
scroll to position [160, 0]
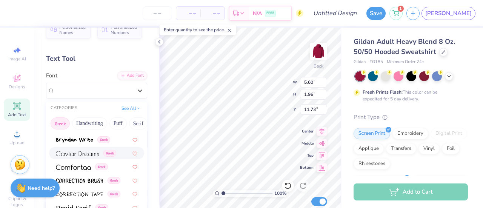
click at [73, 153] on img at bounding box center [77, 153] width 43 height 5
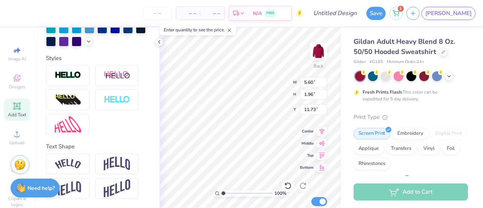
scroll to position [243, 0]
type input "5.65"
type input "2.15"
type input "11.63"
click at [119, 95] on div at bounding box center [116, 99] width 43 height 21
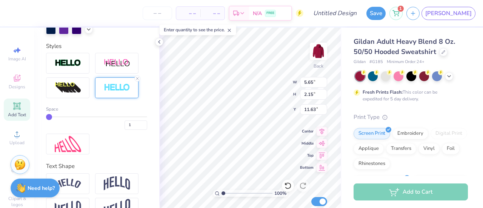
type input "5.68"
type input "2.19"
type input "11.62"
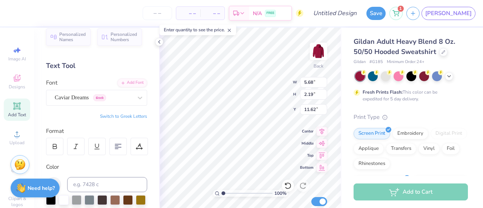
scroll to position [0, 0]
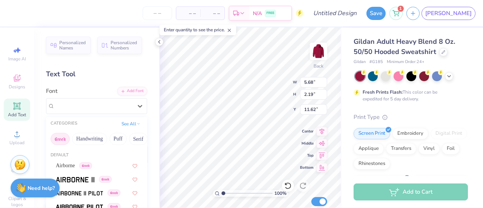
click at [87, 103] on div "Caviar Dreams Greek" at bounding box center [93, 106] width 79 height 12
click at [78, 135] on button "Handwriting" at bounding box center [89, 139] width 35 height 12
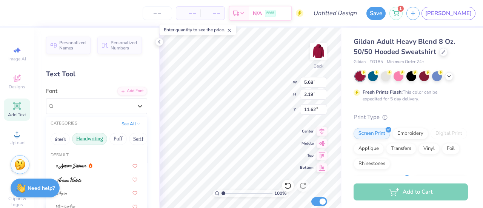
click at [110, 138] on button "Puff" at bounding box center [117, 139] width 17 height 12
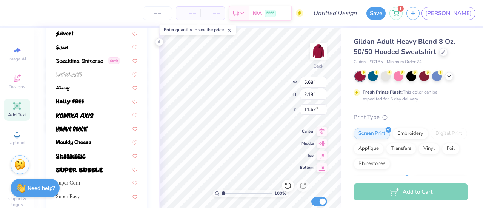
scroll to position [152, 0]
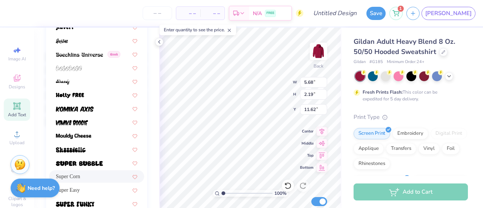
click at [80, 174] on span "Super Corn" at bounding box center [68, 176] width 24 height 8
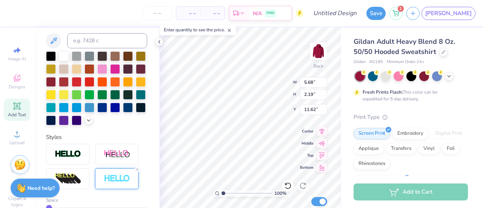
type input "4.45"
type input "1.83"
type input "11.79"
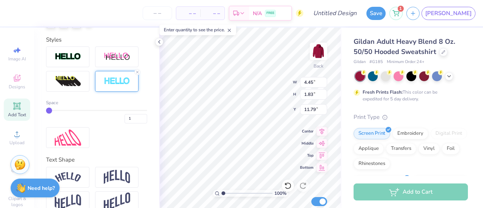
click at [128, 86] on div at bounding box center [116, 81] width 43 height 21
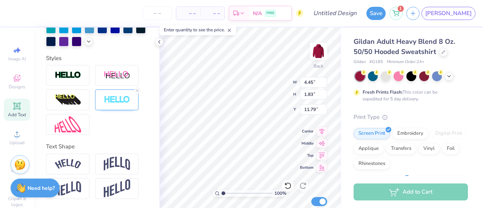
click at [106, 92] on div at bounding box center [116, 99] width 43 height 21
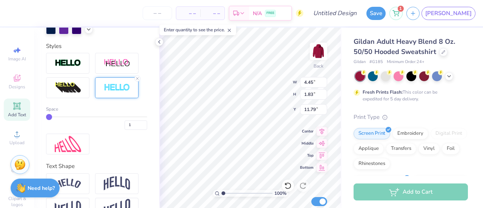
scroll to position [249, 0]
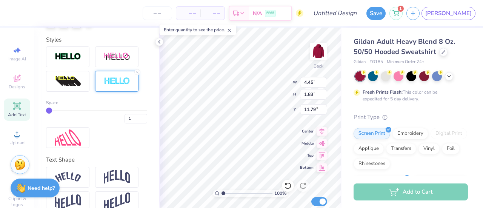
type input "2"
type input "3"
type input "4"
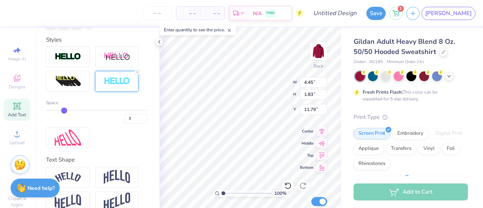
type input "4"
type input "5"
type input "6"
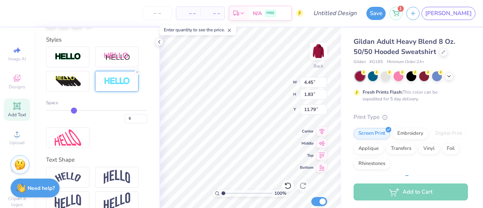
type input "7"
type input "8"
type input "9"
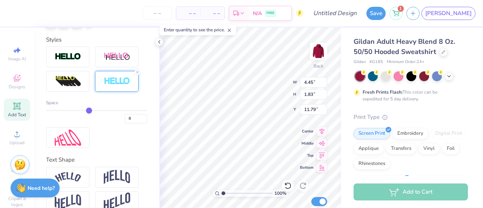
type input "9"
type input "10"
type input "11"
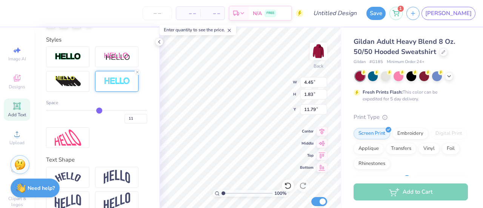
type input "12"
type input "13"
type input "14"
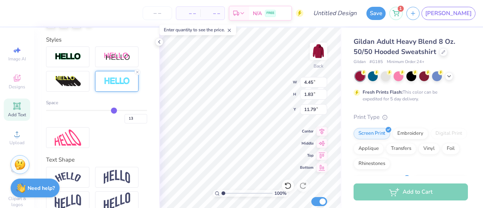
type input "14"
type input "15"
type input "16"
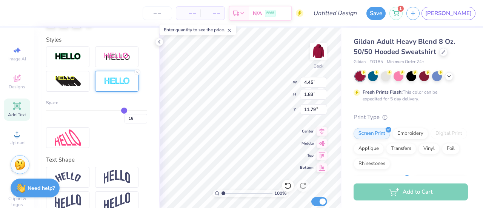
drag, startPoint x: 50, startPoint y: 121, endPoint x: 119, endPoint y: 121, distance: 69.4
type input "16"
click at [119, 111] on input "range" at bounding box center [96, 110] width 101 height 1
type input "4.98"
type input "2.36"
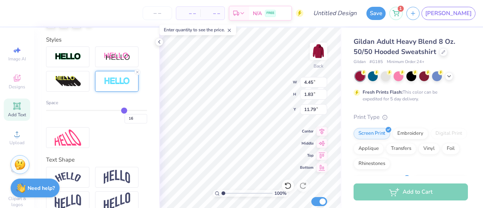
type input "11.53"
type input "15"
type input "14"
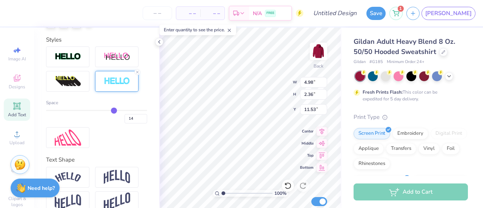
type input "13"
type input "12"
drag, startPoint x: 119, startPoint y: 121, endPoint x: 102, endPoint y: 118, distance: 17.2
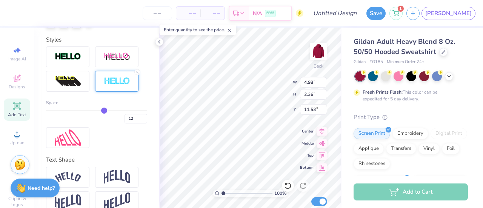
type input "12"
click at [102, 111] on input "range" at bounding box center [96, 110] width 101 height 1
type input "4.83"
type input "2.22"
type input "11.60"
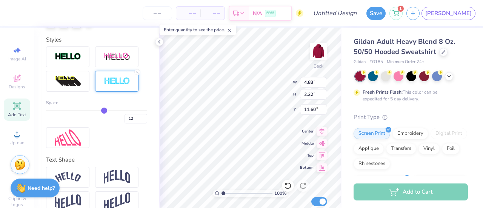
drag, startPoint x: 102, startPoint y: 118, endPoint x: 85, endPoint y: 117, distance: 17.0
click at [85, 106] on div "Space" at bounding box center [96, 102] width 101 height 7
type input "11"
type input "10"
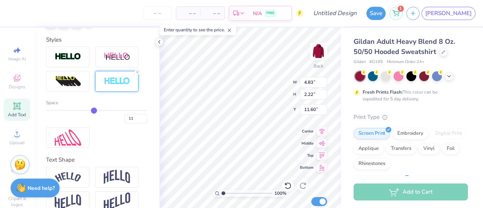
type input "10"
type input "9"
drag, startPoint x: 100, startPoint y: 123, endPoint x: 85, endPoint y: 121, distance: 15.3
type input "9"
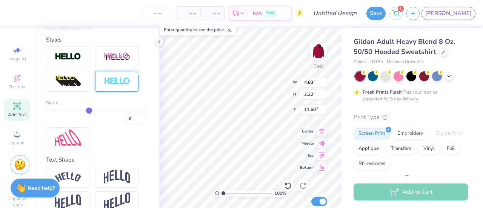
click at [85, 111] on input "range" at bounding box center [96, 110] width 101 height 1
type input "4.73"
type input "2.11"
type input "11.65"
type input "8"
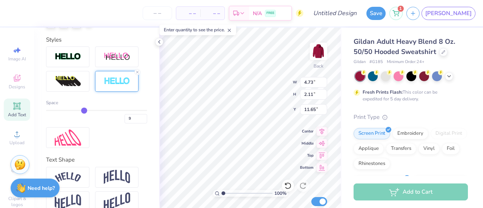
type input "8"
type input "7"
type input "6"
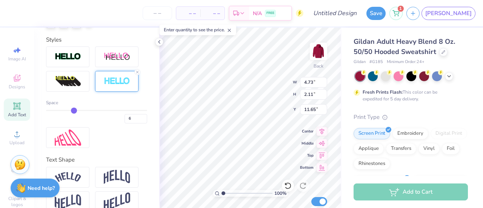
type input "5"
drag, startPoint x: 87, startPoint y: 121, endPoint x: 70, endPoint y: 120, distance: 17.0
type input "5"
click at [70, 111] on input "range" at bounding box center [96, 110] width 101 height 1
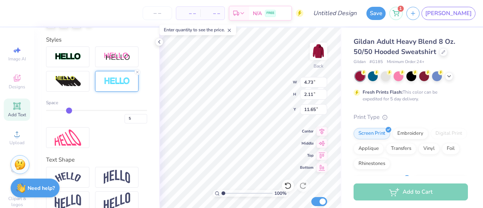
type input "4.59"
type input "1.97"
type input "11.72"
drag, startPoint x: 70, startPoint y: 120, endPoint x: 51, endPoint y: 117, distance: 19.8
click at [51, 117] on div "Space 5" at bounding box center [96, 111] width 101 height 24
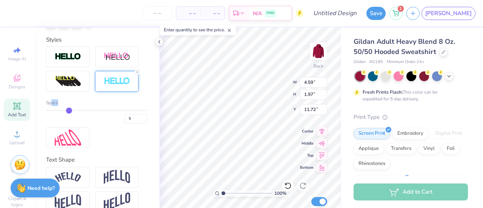
type input "4"
type input "3"
type input "2"
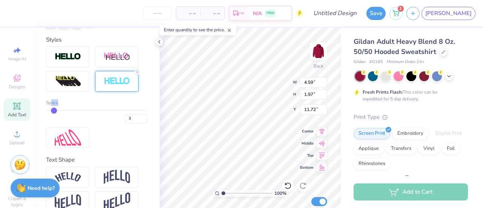
type input "2"
type input "1"
drag, startPoint x: 69, startPoint y: 122, endPoint x: 46, endPoint y: 120, distance: 22.7
type input "1"
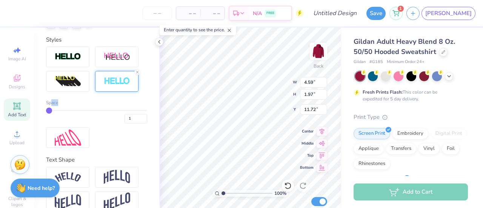
click at [46, 111] on input "range" at bounding box center [96, 110] width 101 height 1
type input "4.45"
type input "1.83"
type input "11.79"
click at [66, 67] on div at bounding box center [67, 56] width 43 height 21
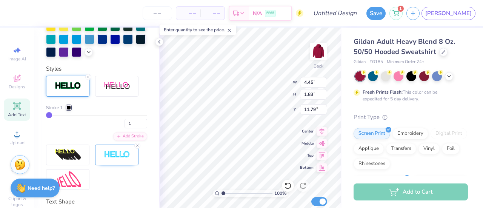
scroll to position [279, 0]
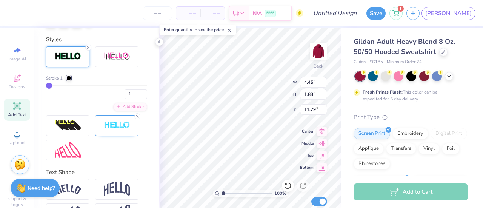
type input "2"
type input "3"
type input "4"
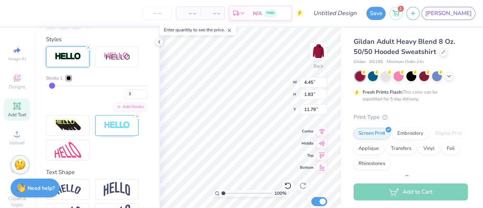
type input "4"
type input "8"
type input "9"
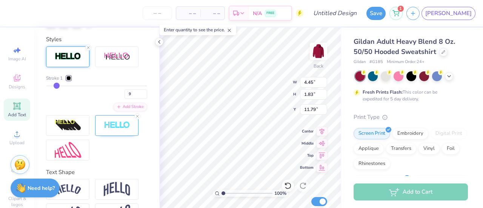
type input "10"
drag, startPoint x: 48, startPoint y: 98, endPoint x: 57, endPoint y: 98, distance: 9.1
type input "10"
click at [57, 86] on input "range" at bounding box center [96, 85] width 101 height 1
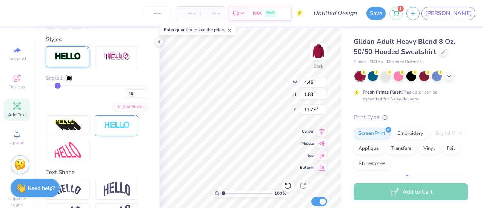
type input "4.76"
type input "2.15"
type input "11.63"
type input "9"
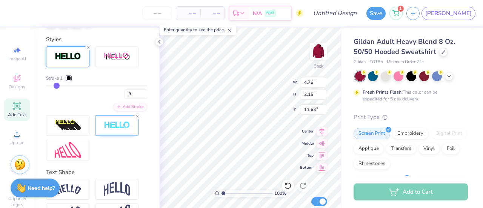
type input "7"
type input "5"
type input "2"
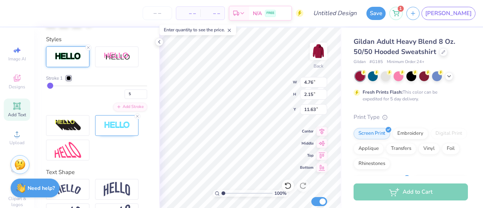
type input "2"
type input "1"
drag, startPoint x: 57, startPoint y: 99, endPoint x: 38, endPoint y: 98, distance: 19.6
type input "1"
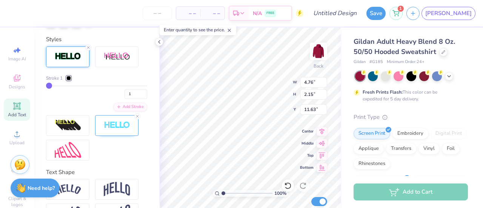
click at [46, 86] on input "range" at bounding box center [96, 85] width 101 height 1
type input "4.45"
type input "1.83"
type input "11.79"
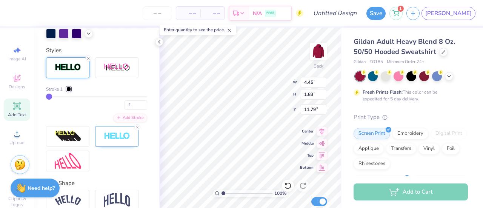
scroll to position [268, 0]
click at [136, 130] on div at bounding box center [137, 127] width 6 height 6
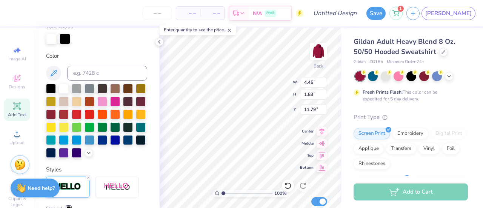
scroll to position [148, 0]
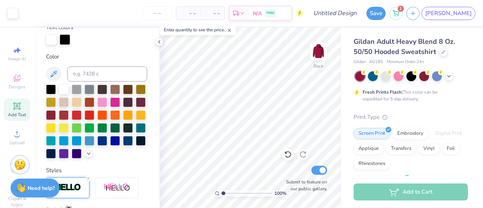
click at [20, 107] on div "Add Text" at bounding box center [17, 109] width 26 height 22
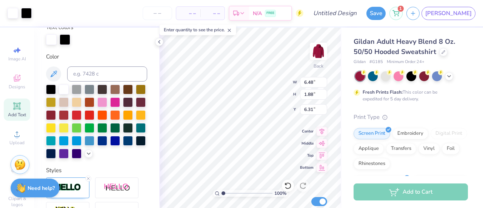
type input "6.52"
type input "1.91"
type input "6.29"
type textarea "1872"
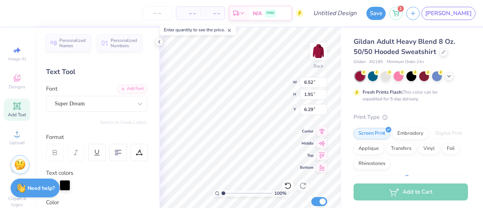
scroll to position [1, 0]
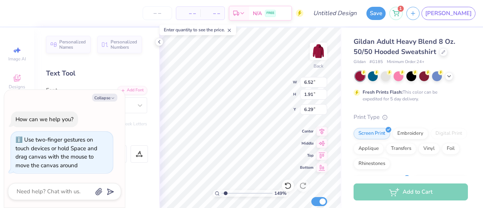
click at [114, 98] on polyline "button" at bounding box center [113, 97] width 2 height 1
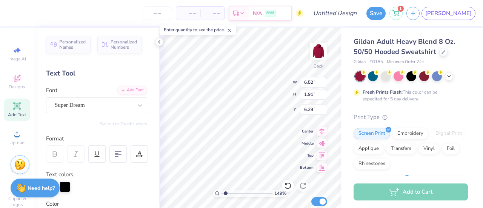
type input "1.4924132840178"
type input "5.82"
type input "6.30"
type textarea "x"
click at [94, 101] on div "Super Dream" at bounding box center [93, 105] width 79 height 12
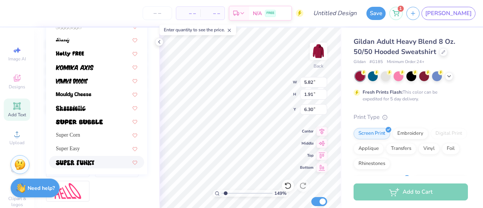
scroll to position [194, 0]
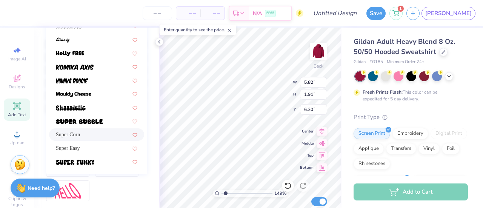
click at [81, 133] on div "Super Corn" at bounding box center [96, 135] width 81 height 8
type input "1.4924132840178"
type input "4.45"
type input "1.83"
type input "6.33"
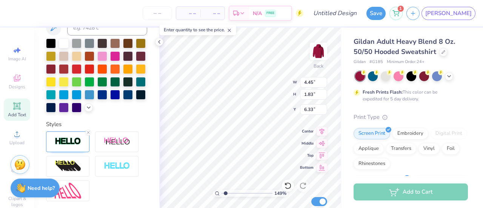
click at [89, 135] on icon at bounding box center [88, 132] width 5 height 5
type input "1.4924132840178"
type input "4.41"
type input "1.80"
type input "6.35"
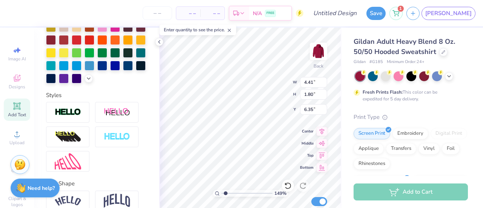
scroll to position [164, 0]
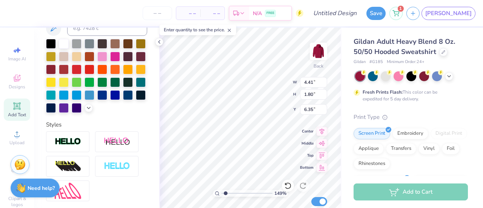
click at [115, 170] on img at bounding box center [117, 166] width 26 height 9
type input "1.4924132840178"
type input "4.45"
type input "1.83"
type input "6.33"
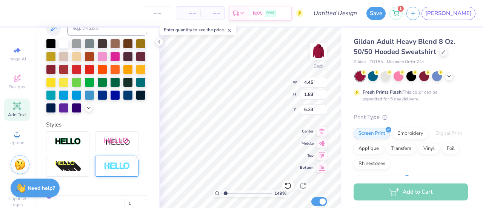
click at [138, 159] on icon at bounding box center [137, 157] width 5 height 5
type input "1.4924132840178"
type input "4.41"
type input "1.80"
type input "6.35"
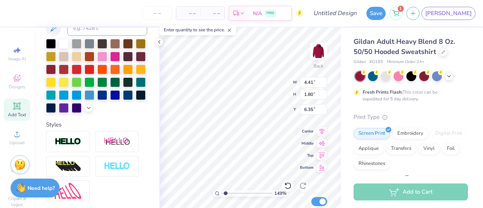
click at [67, 146] on img at bounding box center [68, 141] width 26 height 9
type input "1.4924132840178"
type input "4.45"
type input "1.83"
type input "6.33"
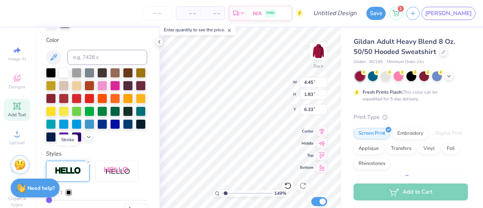
scroll to position [194, 0]
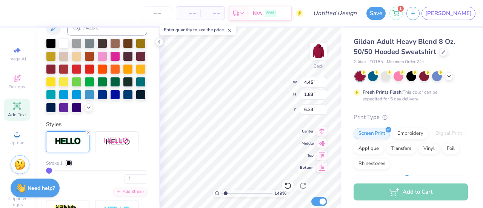
type input "1.4924132840178"
type input "11.76"
type input "1.4924132840178"
type input "11.73"
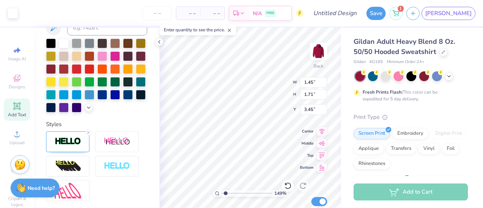
click at [81, 151] on div at bounding box center [67, 141] width 43 height 21
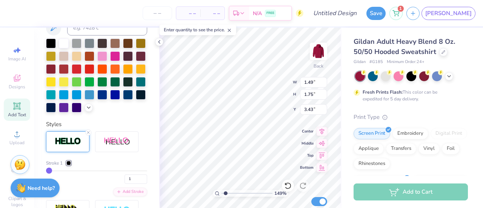
type input "1.4924132840178"
type input "1.49"
type input "1.75"
type input "3.43"
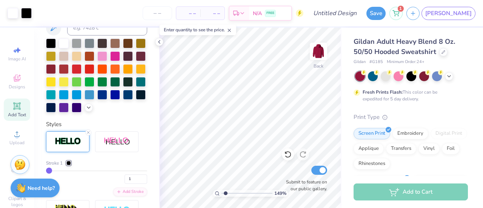
click at [60, 152] on div at bounding box center [67, 141] width 43 height 21
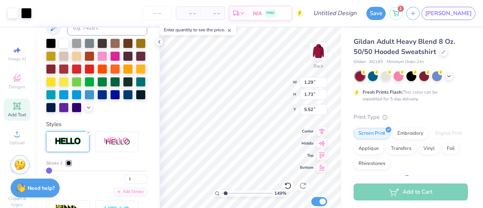
type input "1.4924132840178"
type input "1.32"
type input "1.77"
type input "5.50"
type input "1.4924132840178"
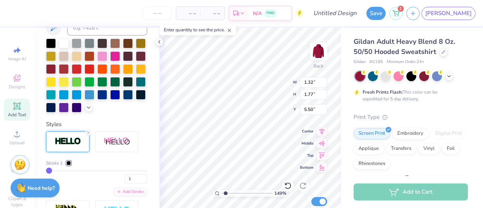
type input "1.28"
type input "1.70"
type input "7.64"
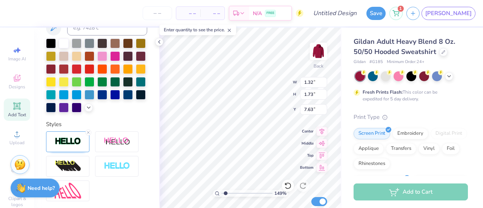
click at [76, 146] on img at bounding box center [68, 141] width 26 height 9
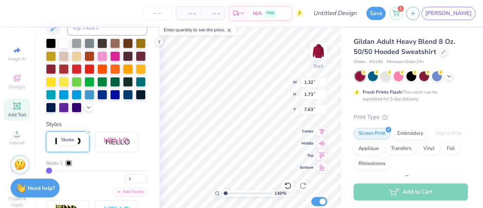
click at [76, 146] on img at bounding box center [68, 141] width 26 height 9
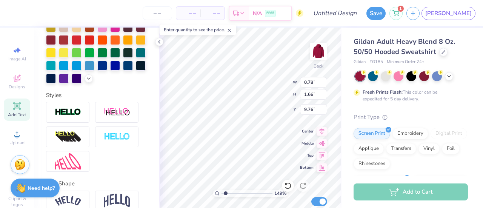
scroll to position [164, 0]
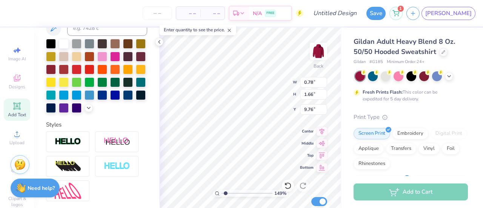
click at [69, 146] on img at bounding box center [68, 141] width 26 height 9
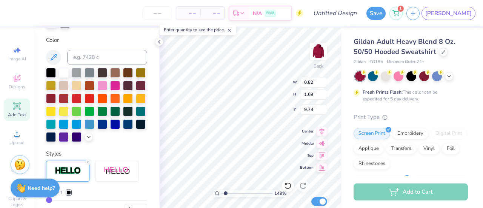
scroll to position [194, 0]
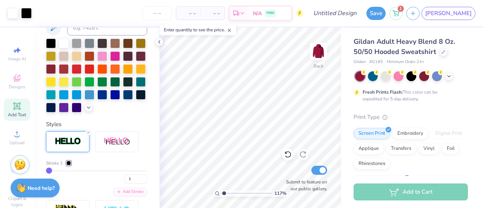
click at [89, 134] on line at bounding box center [88, 132] width 2 height 2
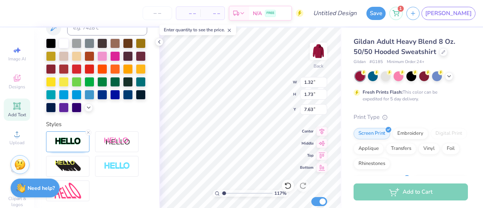
click at [89, 134] on line at bounding box center [88, 132] width 2 height 2
click at [89, 135] on icon at bounding box center [88, 132] width 5 height 5
click at [90, 135] on icon at bounding box center [88, 132] width 5 height 5
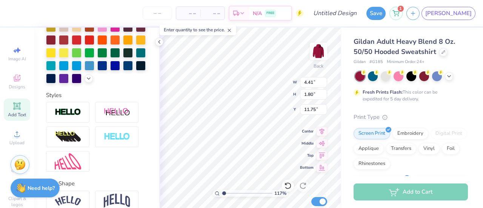
scroll to position [164, 0]
